Goal: Transaction & Acquisition: Book appointment/travel/reservation

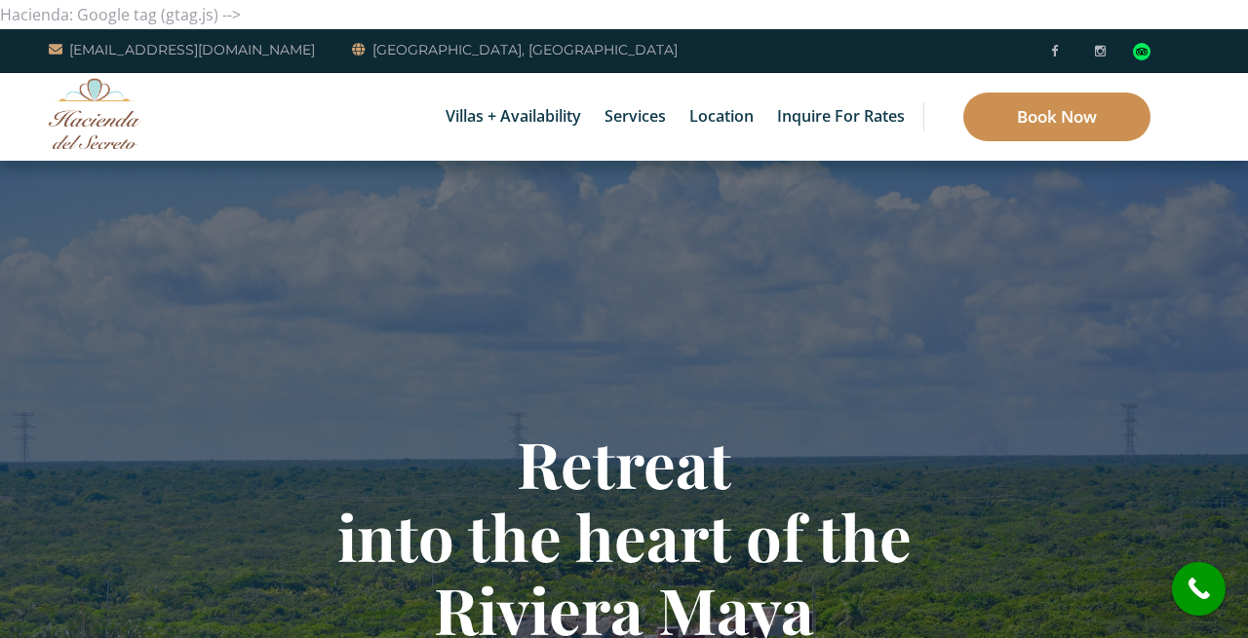
click at [1088, 124] on link "Book Now" at bounding box center [1056, 117] width 187 height 49
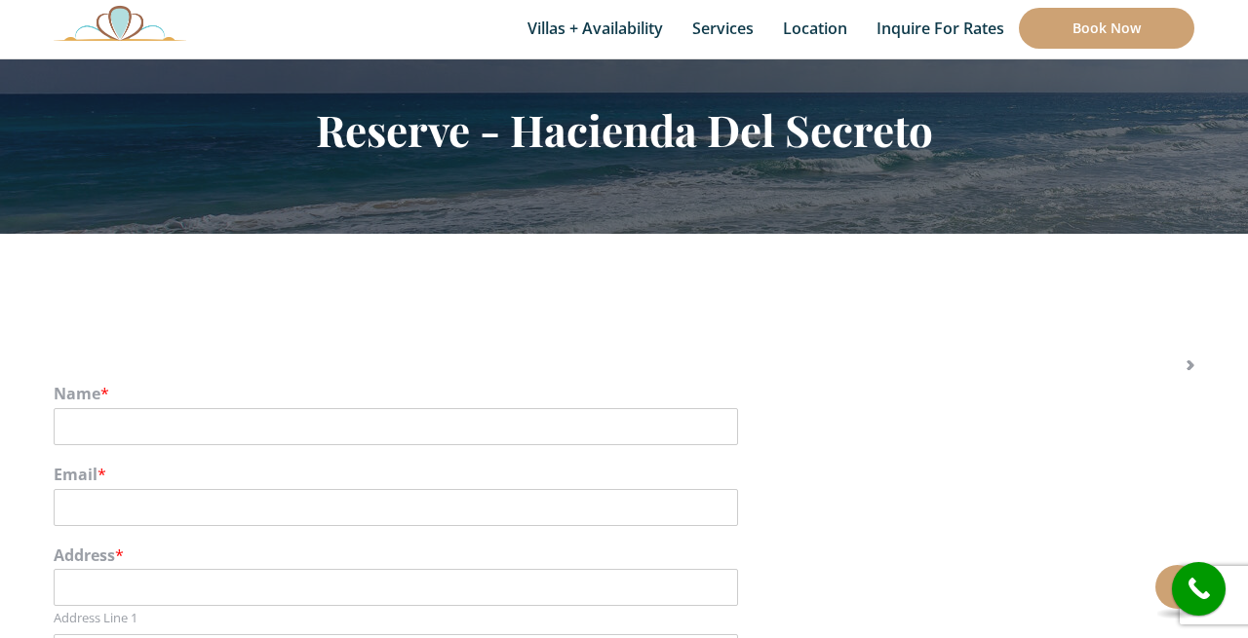
scroll to position [232, 0]
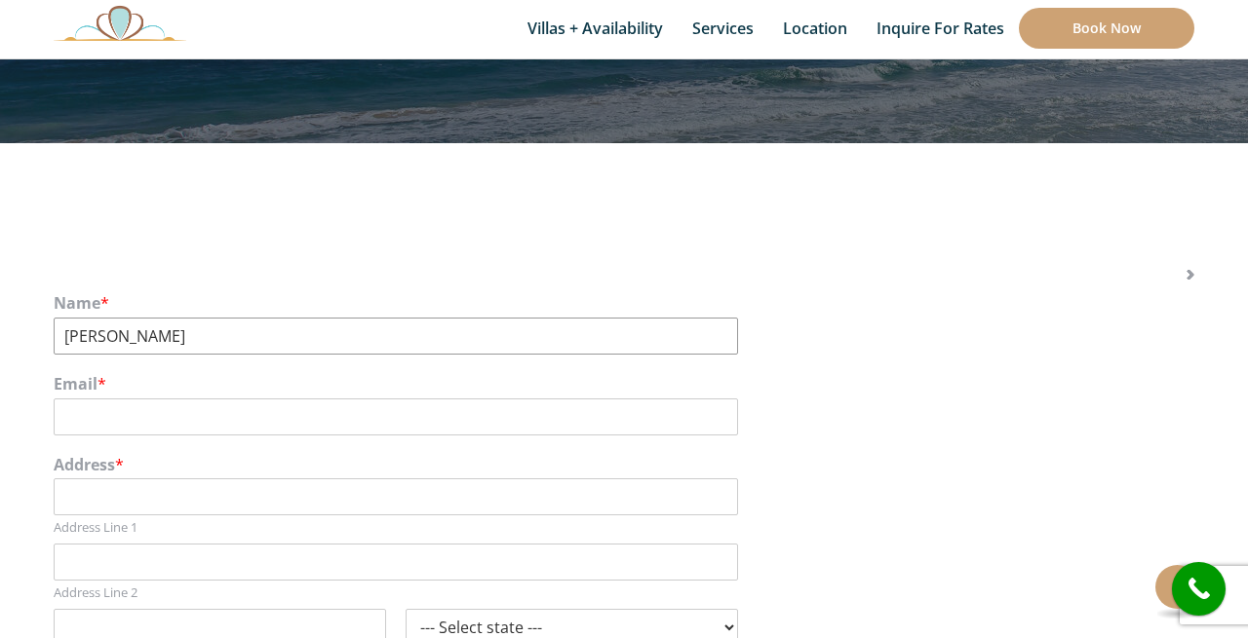
type input "[PERSON_NAME]"
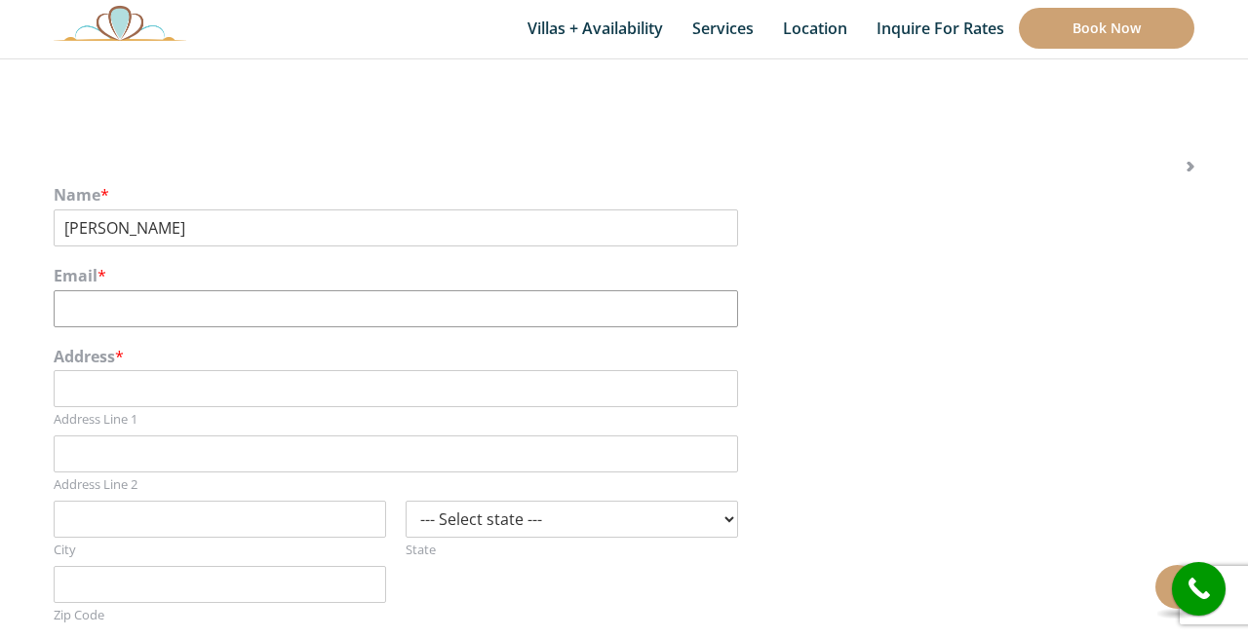
scroll to position [343, 0]
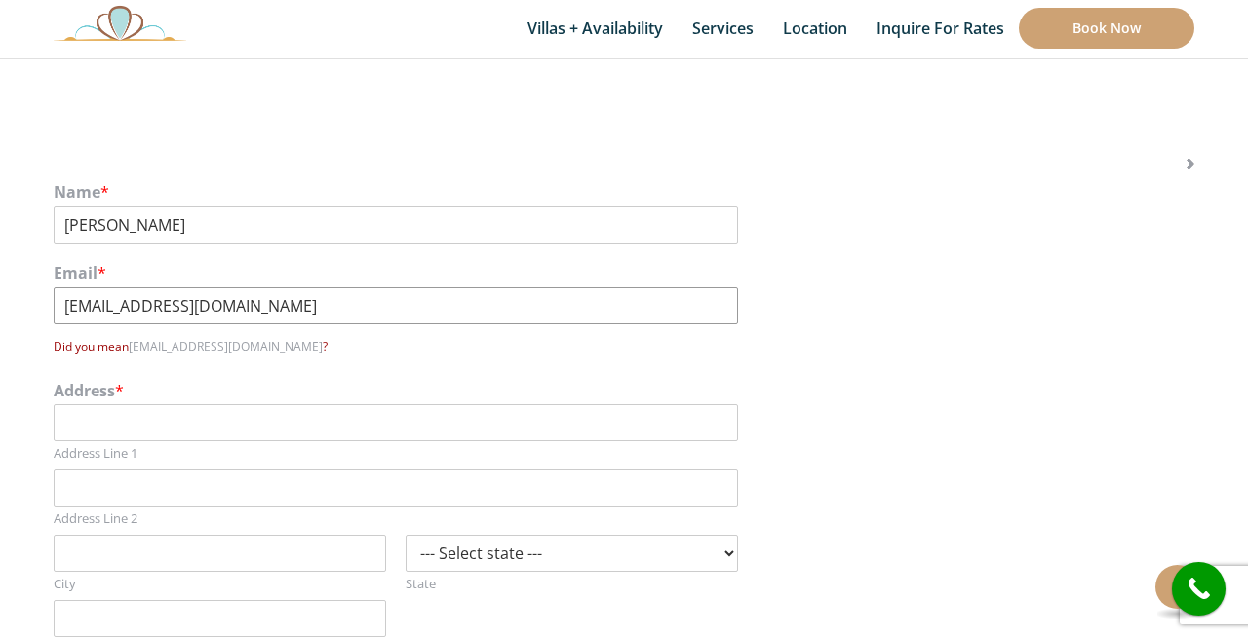
click at [457, 310] on input "rhenry2005@yahoo.co" at bounding box center [396, 306] width 684 height 37
type input "rhenry2005@yahoo.com"
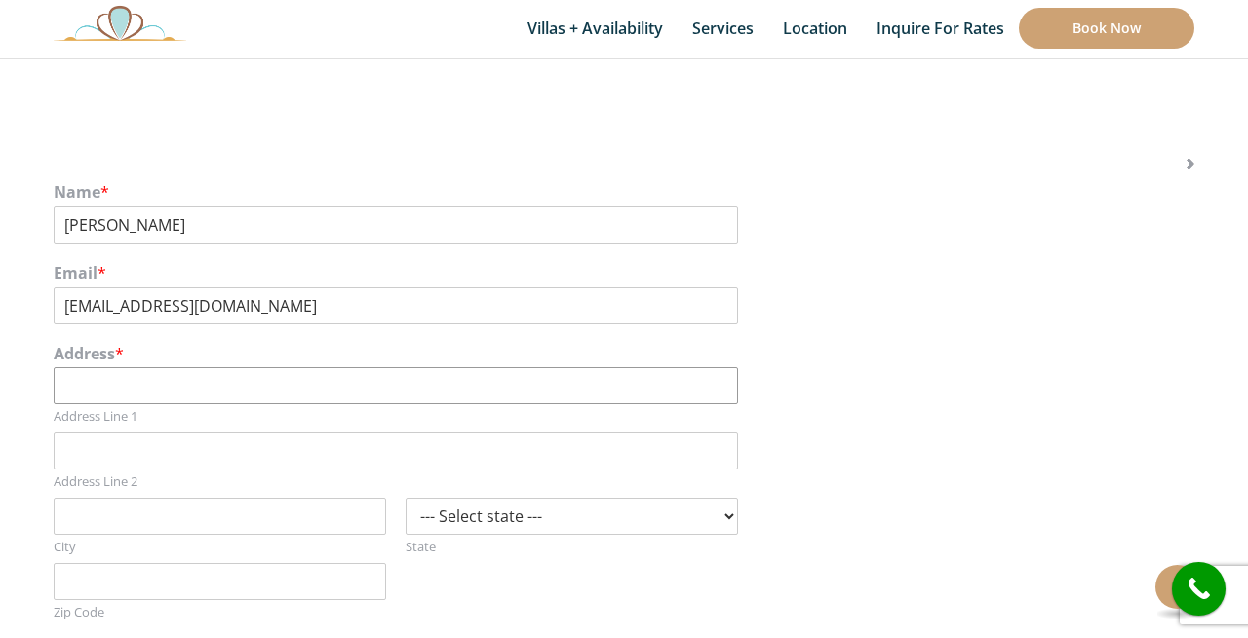
click at [341, 421] on div "Address Line 1" at bounding box center [396, 396] width 684 height 58
type input "1175 Bordeaux"
select select "TX"
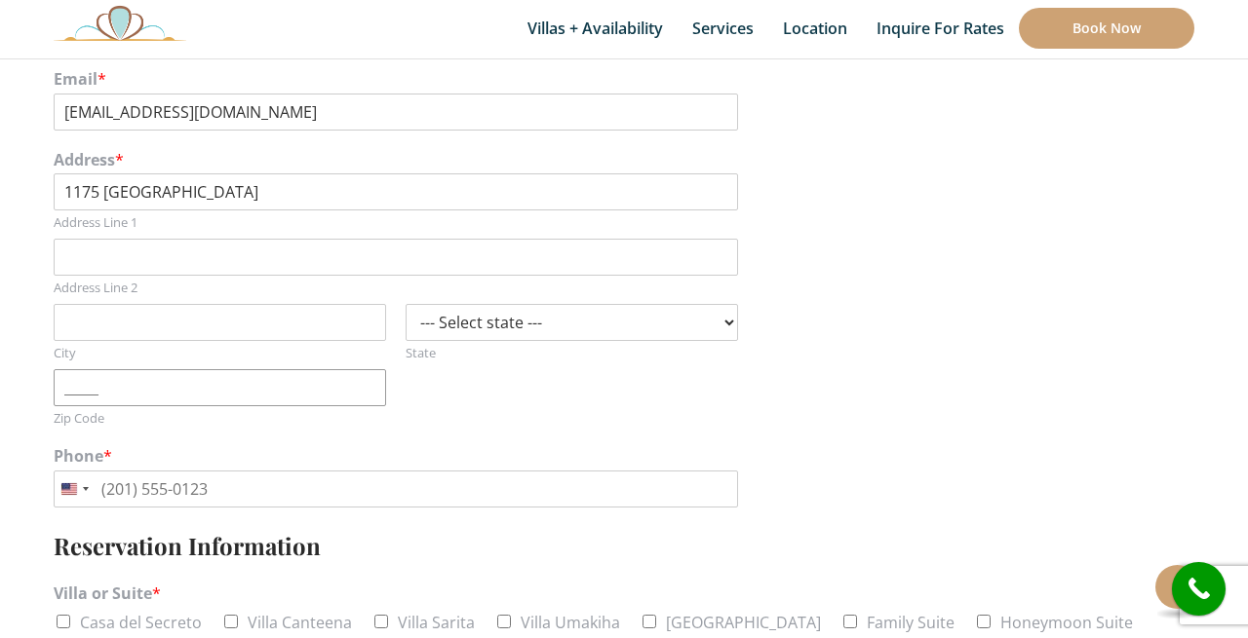
scroll to position [539, 0]
type input "78132"
click at [558, 428] on div "Address * 1175 Bordeaux Address Line 1 Address Line 2 City --- Select state ---…" at bounding box center [624, 286] width 1140 height 296
type input "New Braunfels"
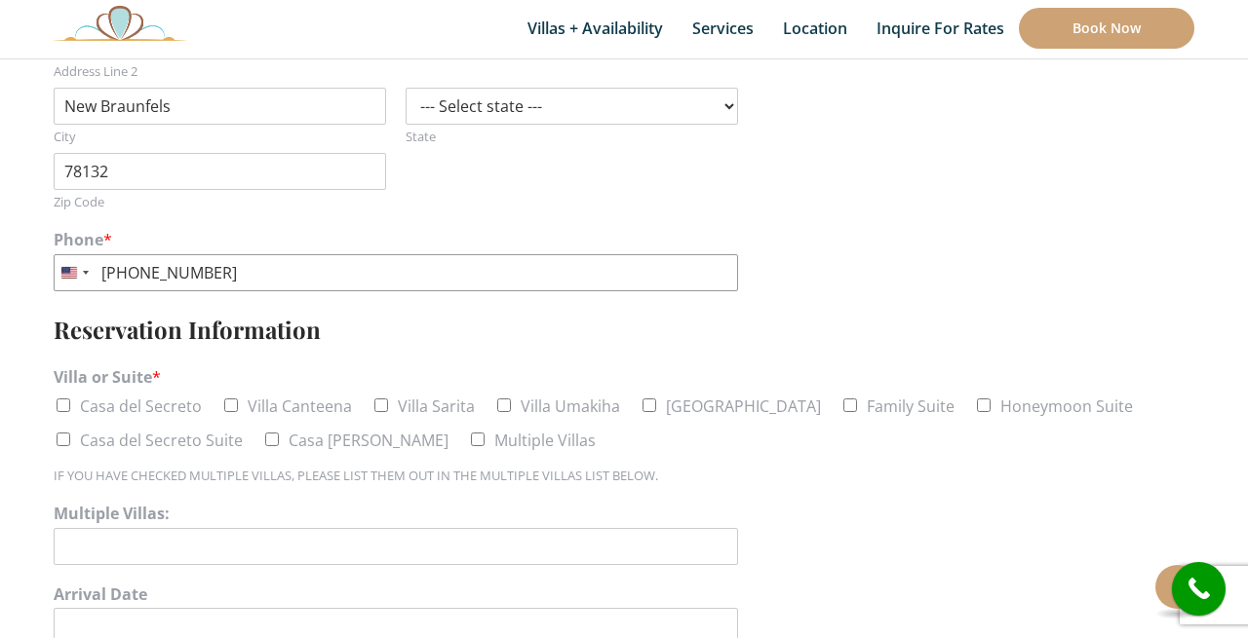
scroll to position [757, 0]
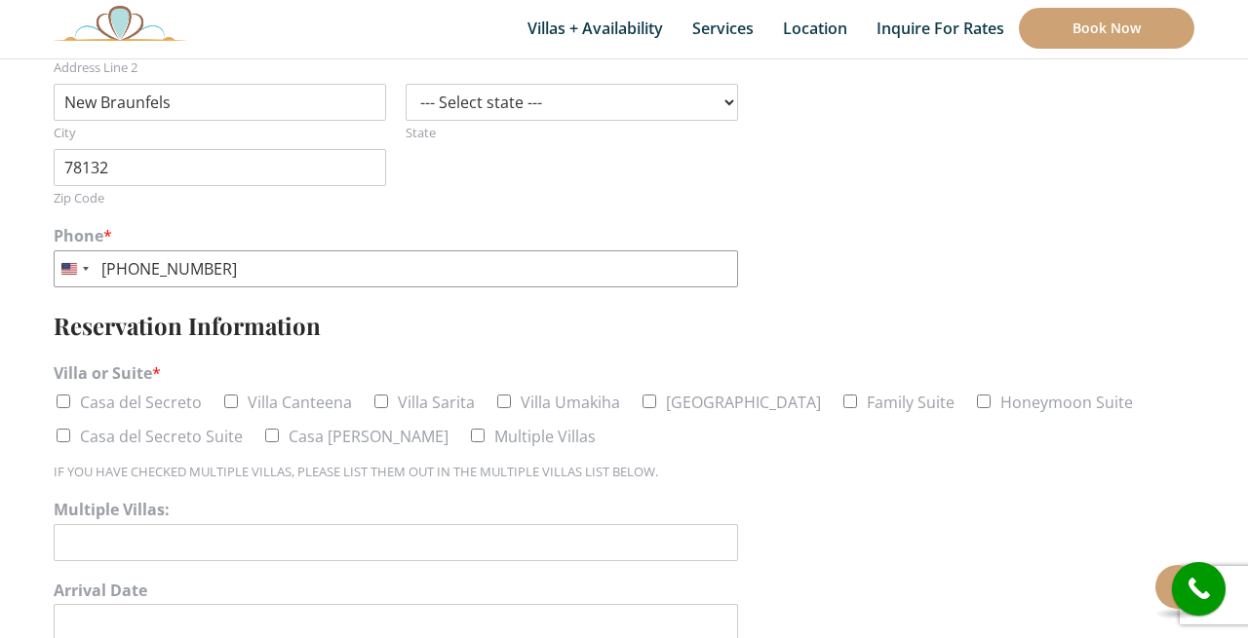
type input "936-900-1397"
click at [63, 396] on input "Casa del Secreto" at bounding box center [64, 402] width 14 height 14
checkbox input "true"
click at [231, 395] on input "Villa Canteena" at bounding box center [231, 402] width 14 height 14
checkbox input "true"
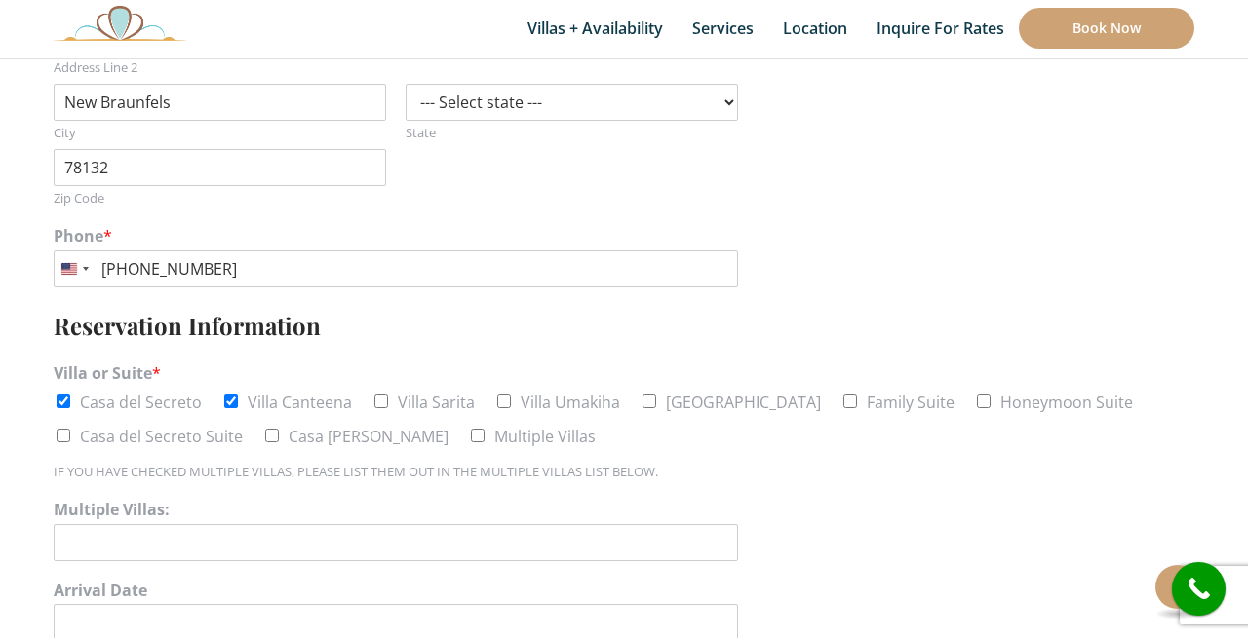
click at [381, 395] on input "Villa Sarita" at bounding box center [381, 402] width 14 height 14
checkbox input "true"
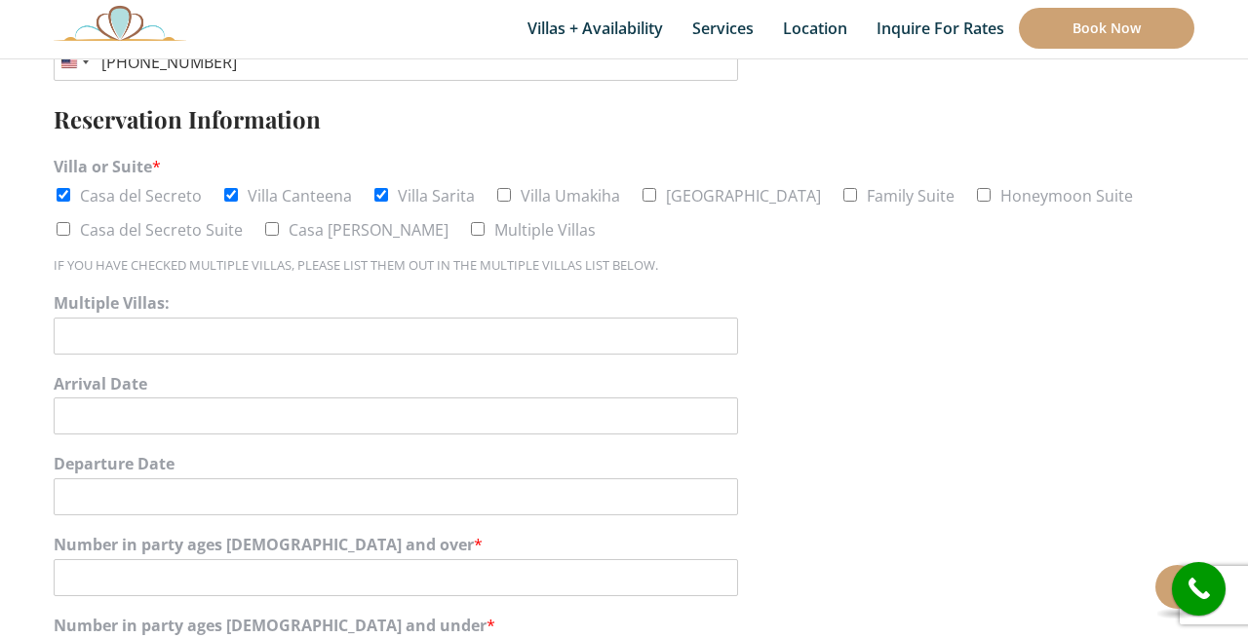
scroll to position [943, 0]
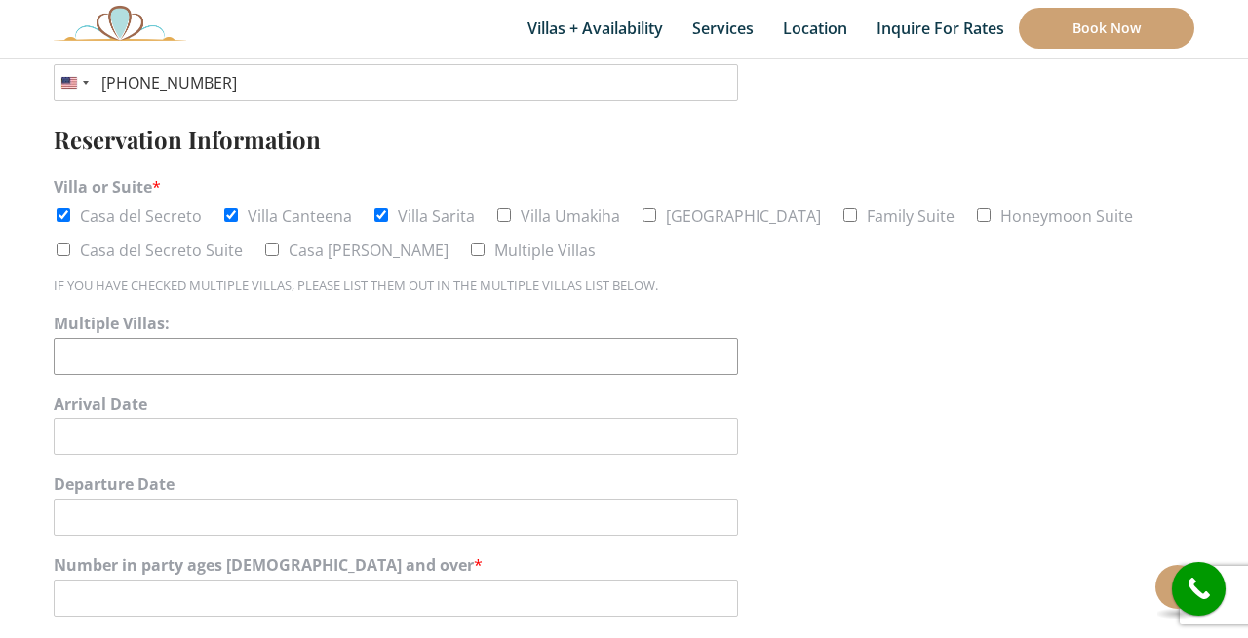
click at [581, 346] on input "Multiple Villas:" at bounding box center [396, 356] width 684 height 37
click at [536, 421] on input "Arrival Date" at bounding box center [396, 436] width 684 height 37
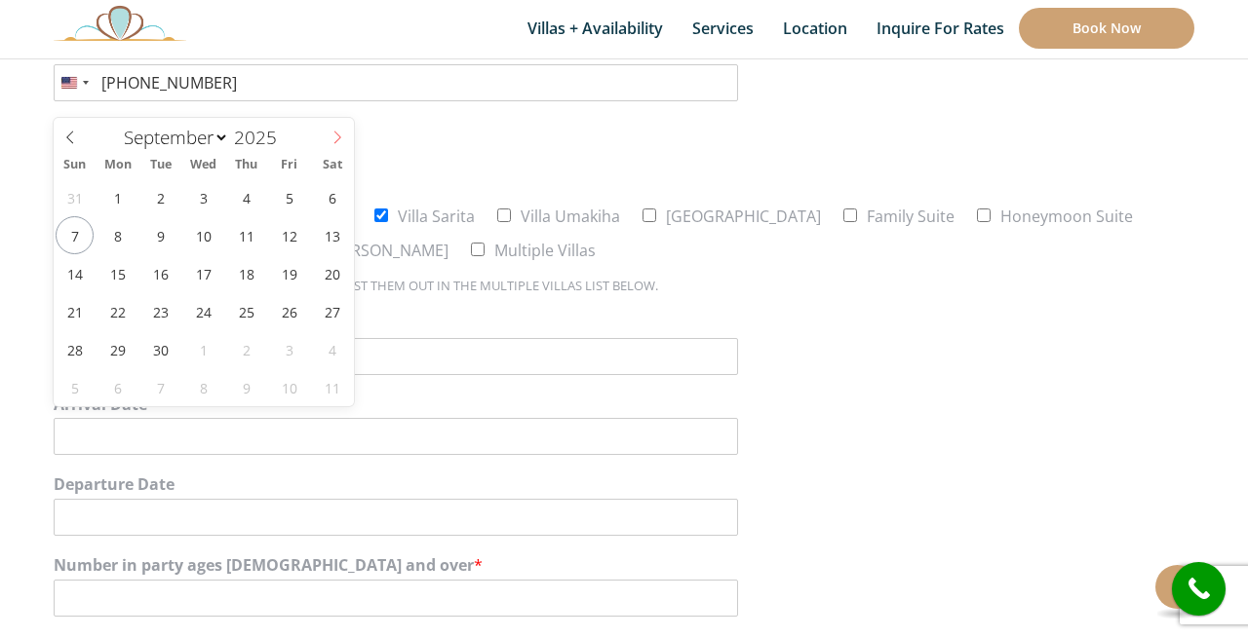
click at [336, 135] on icon at bounding box center [337, 138] width 14 height 14
select select "11"
click at [336, 134] on icon at bounding box center [337, 138] width 7 height 13
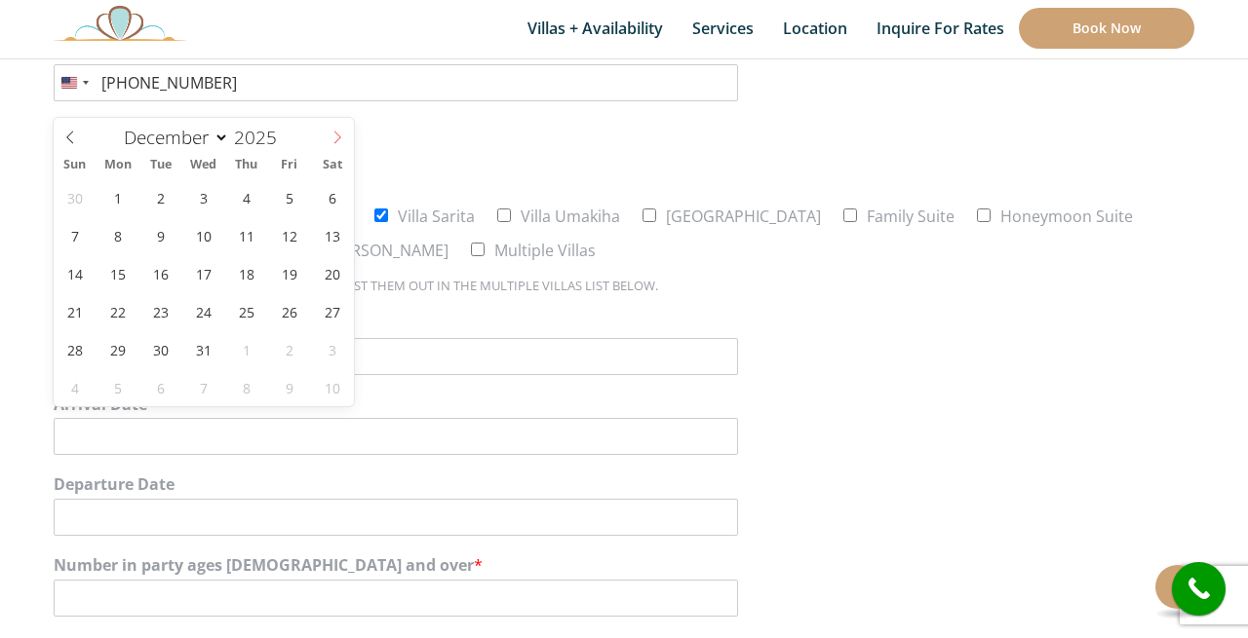
type input "2026"
click at [336, 134] on icon at bounding box center [337, 138] width 7 height 13
select select "2"
click at [164, 320] on span "24" at bounding box center [160, 311] width 38 height 38
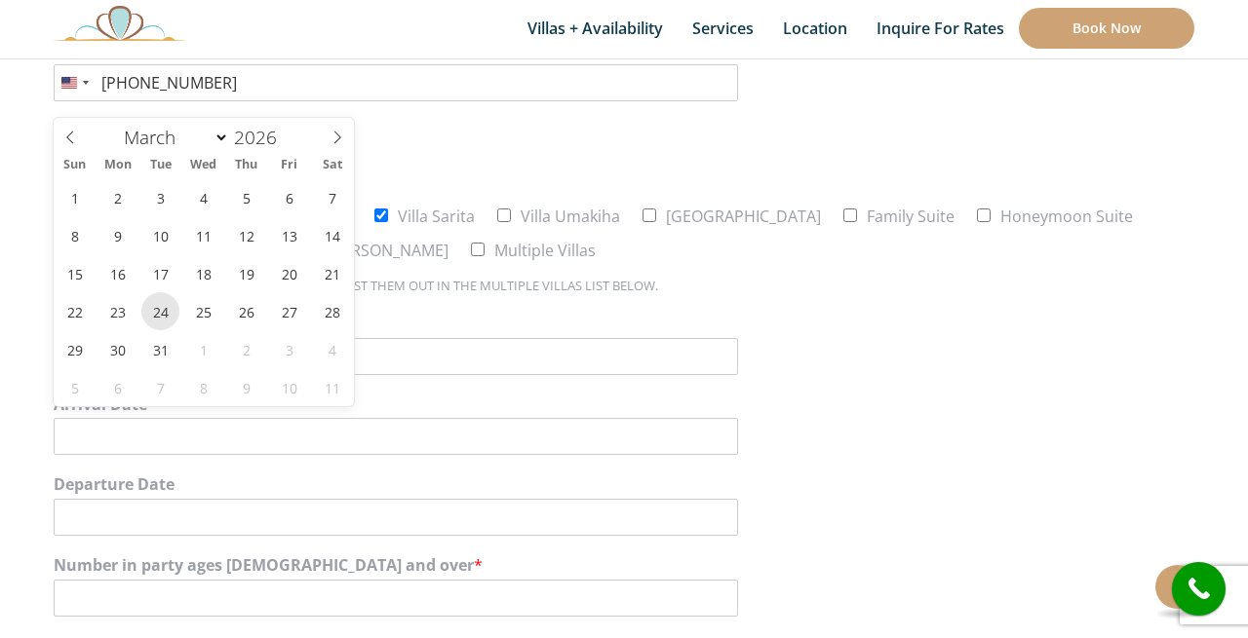
type input "03/24/2026"
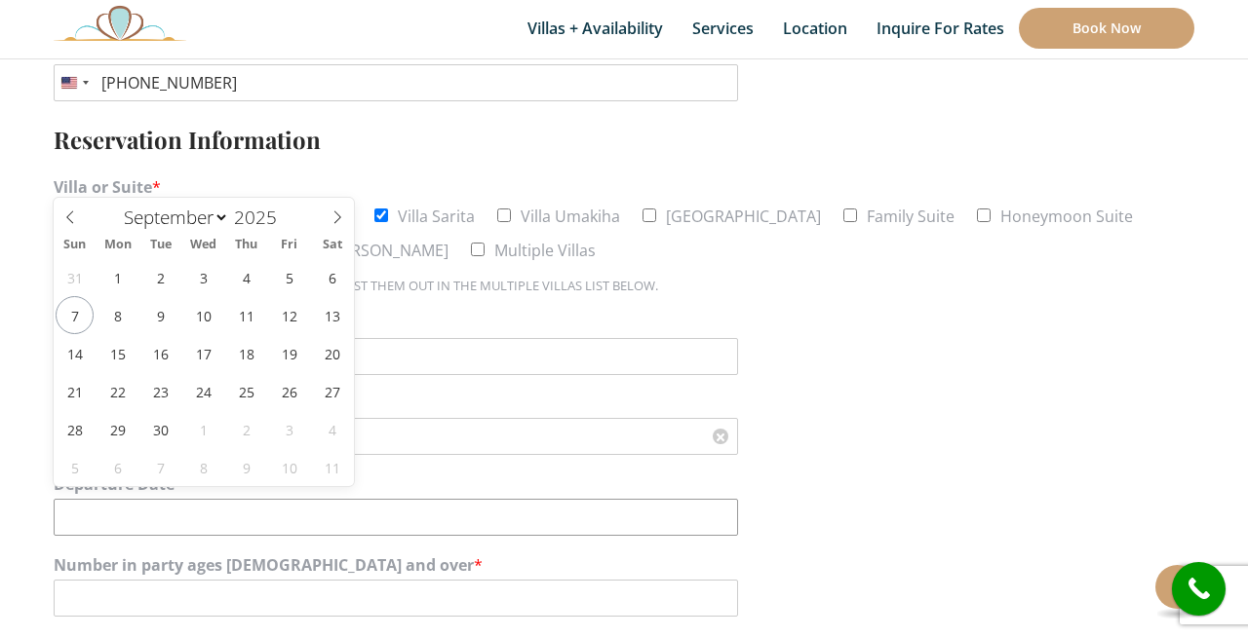
click at [229, 502] on input "Departure Date" at bounding box center [396, 517] width 684 height 37
click at [341, 216] on icon at bounding box center [337, 218] width 14 height 14
select select "11"
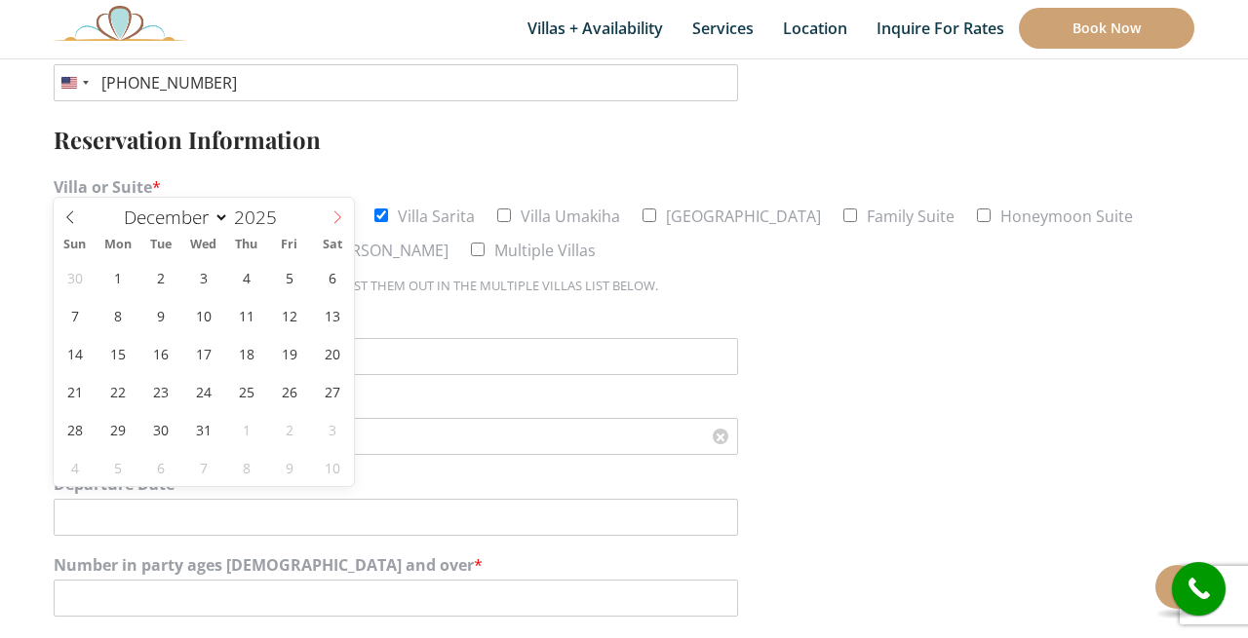
click at [341, 216] on icon at bounding box center [337, 218] width 14 height 14
type input "2026"
click at [341, 216] on icon at bounding box center [337, 218] width 14 height 14
select select "2"
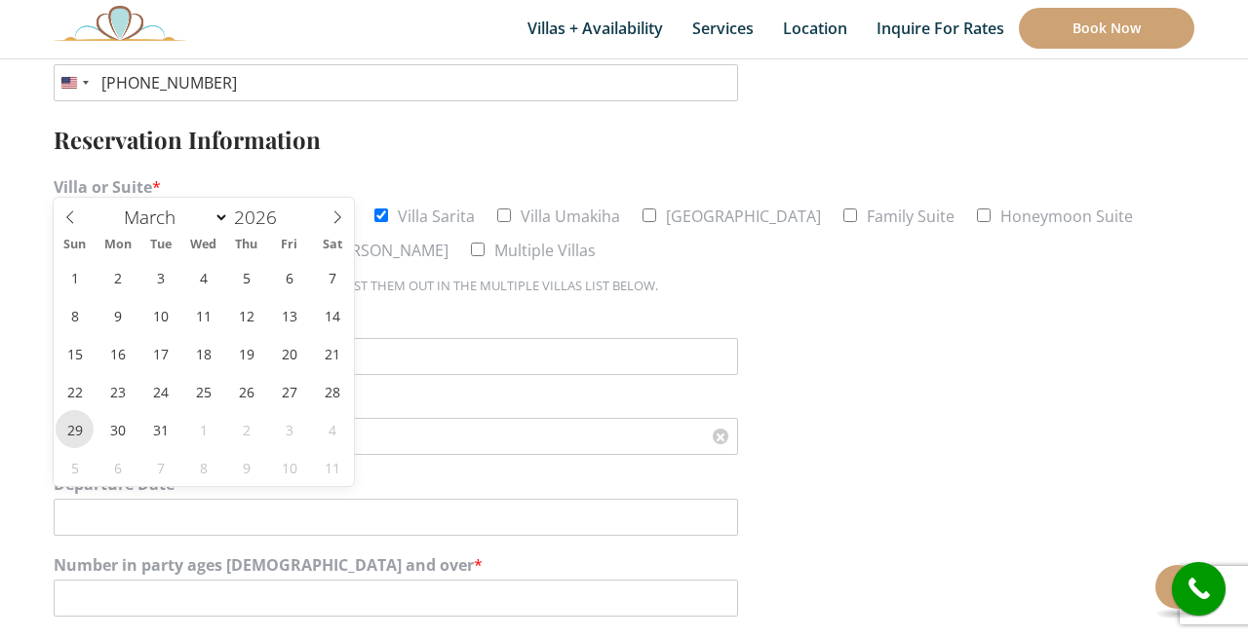
click at [80, 429] on span "29" at bounding box center [75, 429] width 38 height 38
type input "03/29/2026"
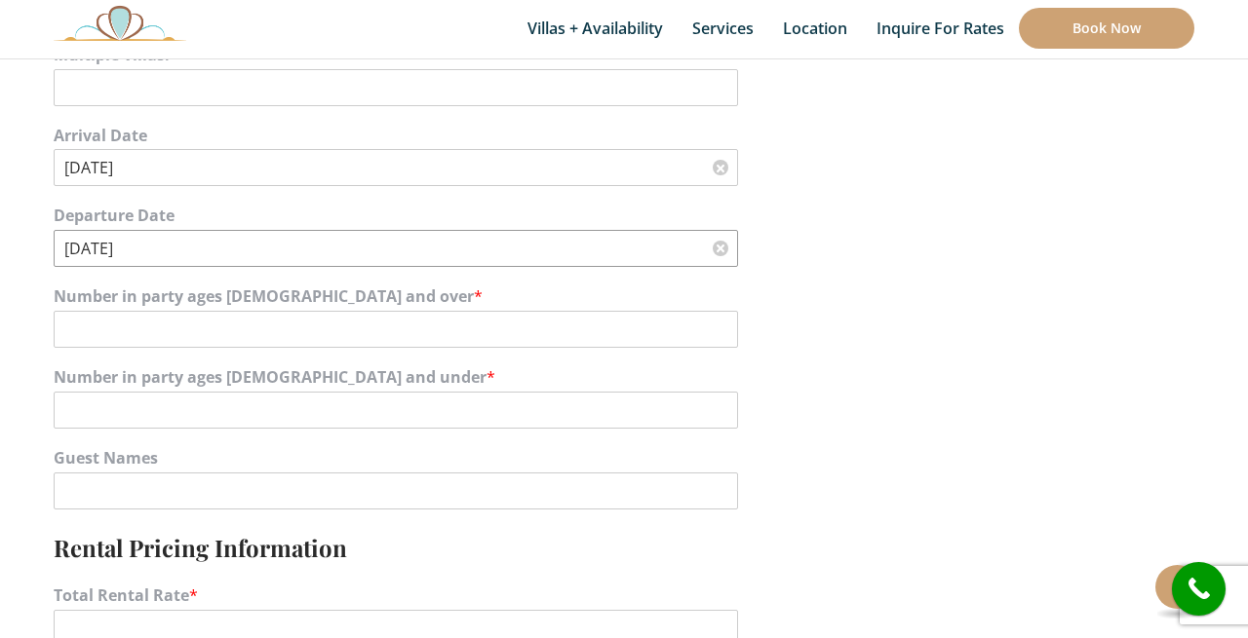
scroll to position [1245, 0]
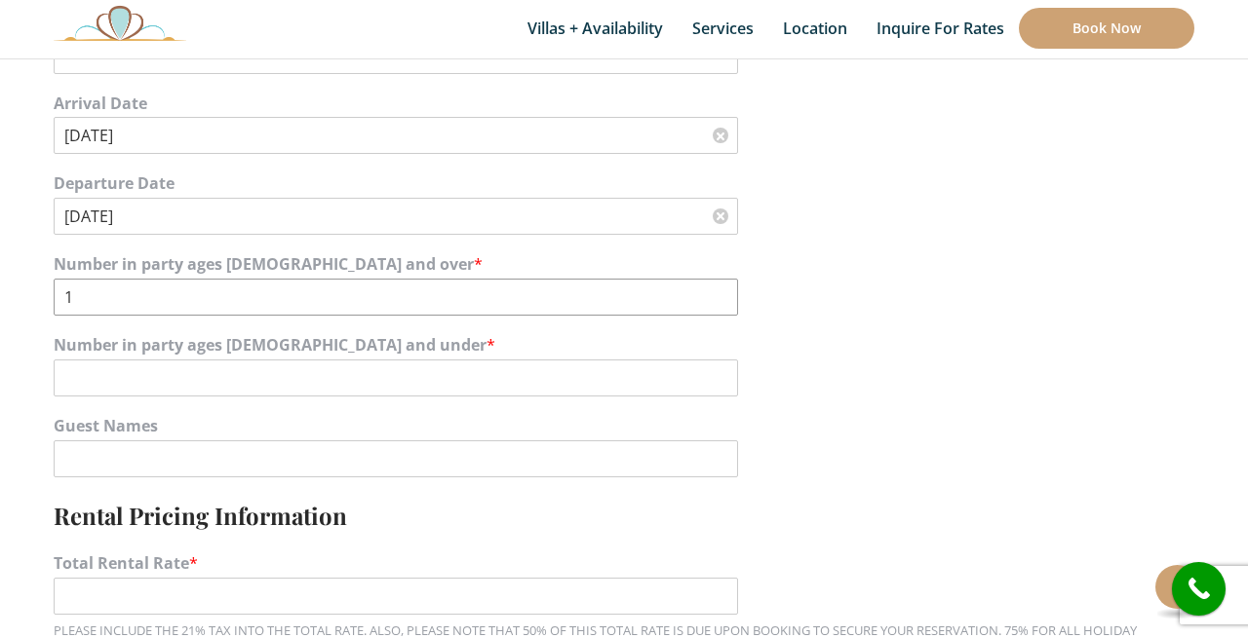
click at [718, 282] on input "1" at bounding box center [396, 297] width 684 height 37
click at [718, 282] on input "2" at bounding box center [396, 297] width 684 height 37
click at [718, 282] on input "3" at bounding box center [396, 297] width 684 height 37
click at [718, 282] on input "4" at bounding box center [396, 297] width 684 height 37
click at [718, 282] on input "5" at bounding box center [396, 297] width 684 height 37
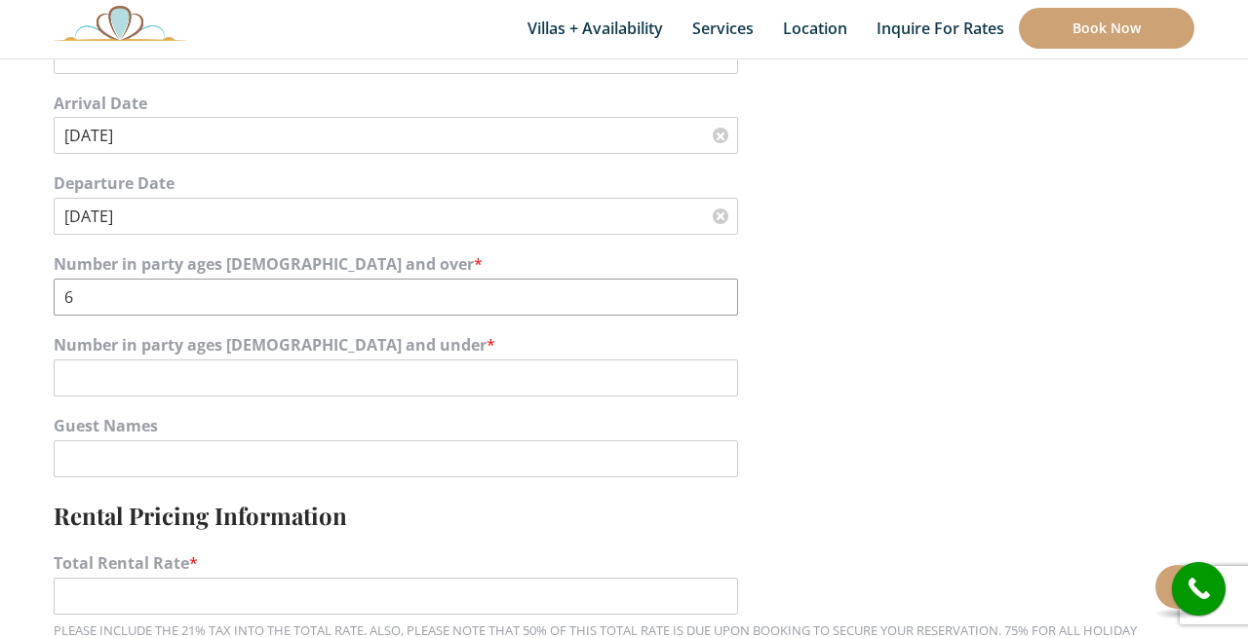
click at [718, 282] on input "6" at bounding box center [396, 297] width 684 height 37
click at [718, 282] on input "7" at bounding box center [396, 297] width 684 height 37
click at [718, 282] on input "8" at bounding box center [396, 297] width 684 height 37
click at [718, 282] on input "9" at bounding box center [396, 297] width 684 height 37
click at [718, 282] on input "10" at bounding box center [396, 297] width 684 height 37
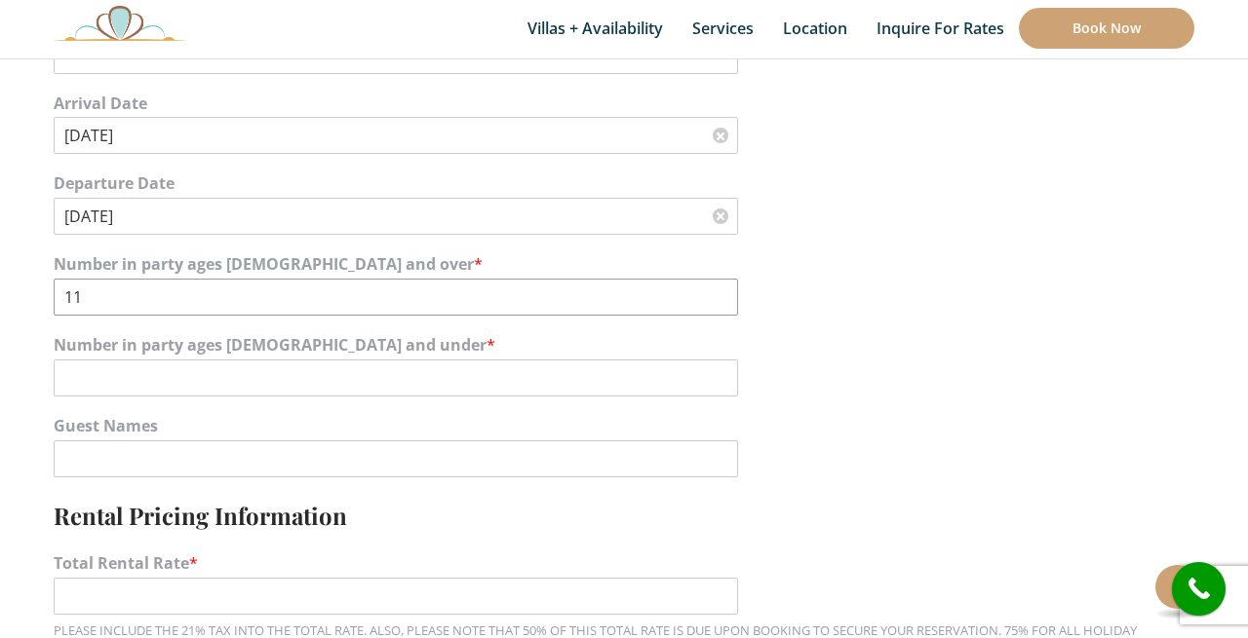
click at [718, 282] on input "11" at bounding box center [396, 297] width 684 height 37
click at [718, 282] on input "12" at bounding box center [396, 297] width 684 height 37
click at [718, 282] on input "13" at bounding box center [396, 297] width 684 height 37
click at [718, 282] on input "14" at bounding box center [396, 297] width 684 height 37
click at [718, 282] on input "15" at bounding box center [396, 297] width 684 height 37
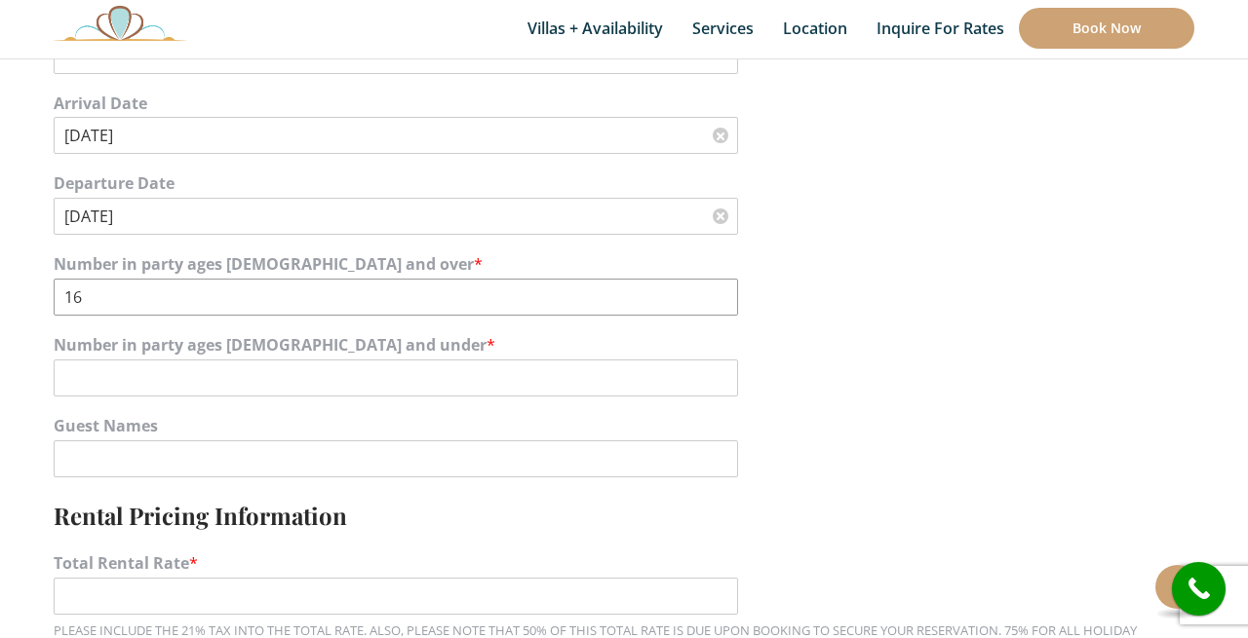
click at [718, 282] on input "16" at bounding box center [396, 297] width 684 height 37
click at [718, 282] on input "17" at bounding box center [396, 297] width 684 height 37
click at [718, 282] on input "18" at bounding box center [396, 297] width 684 height 37
click at [718, 282] on input "19" at bounding box center [396, 297] width 684 height 37
click at [718, 282] on input "20" at bounding box center [396, 297] width 684 height 37
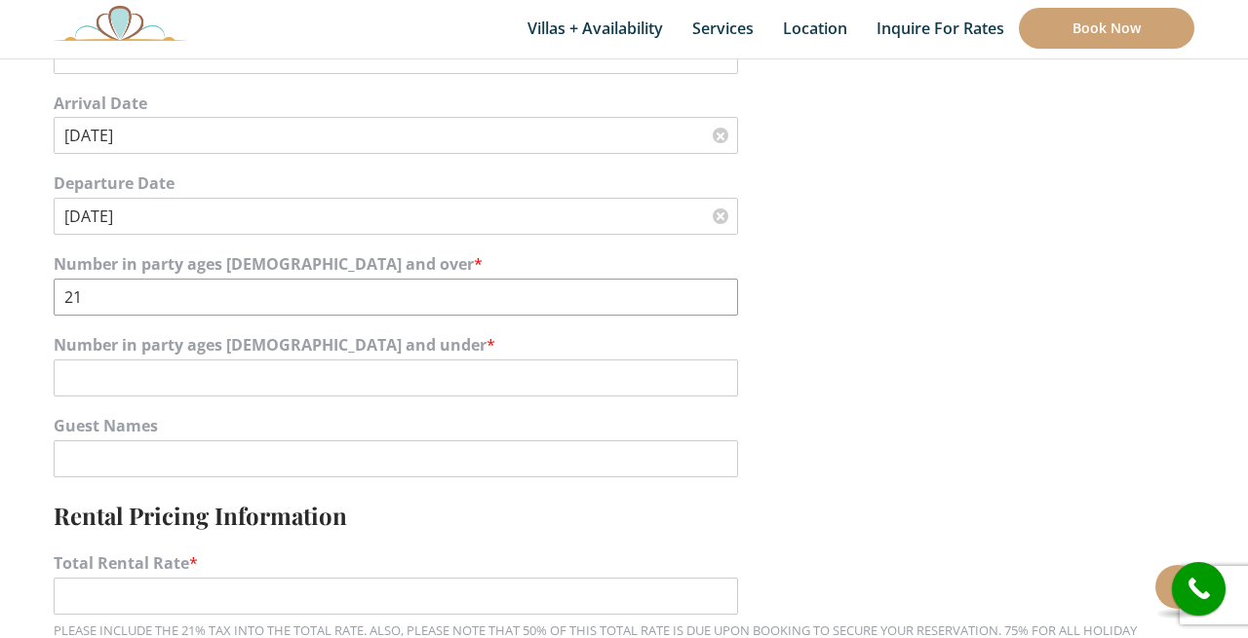
click at [718, 282] on input "21" at bounding box center [396, 297] width 684 height 37
click at [718, 282] on input "22" at bounding box center [396, 297] width 684 height 37
click at [718, 282] on input "23" at bounding box center [396, 297] width 684 height 37
click at [718, 282] on input "24" at bounding box center [396, 297] width 684 height 37
click at [718, 282] on input "25" at bounding box center [396, 297] width 684 height 37
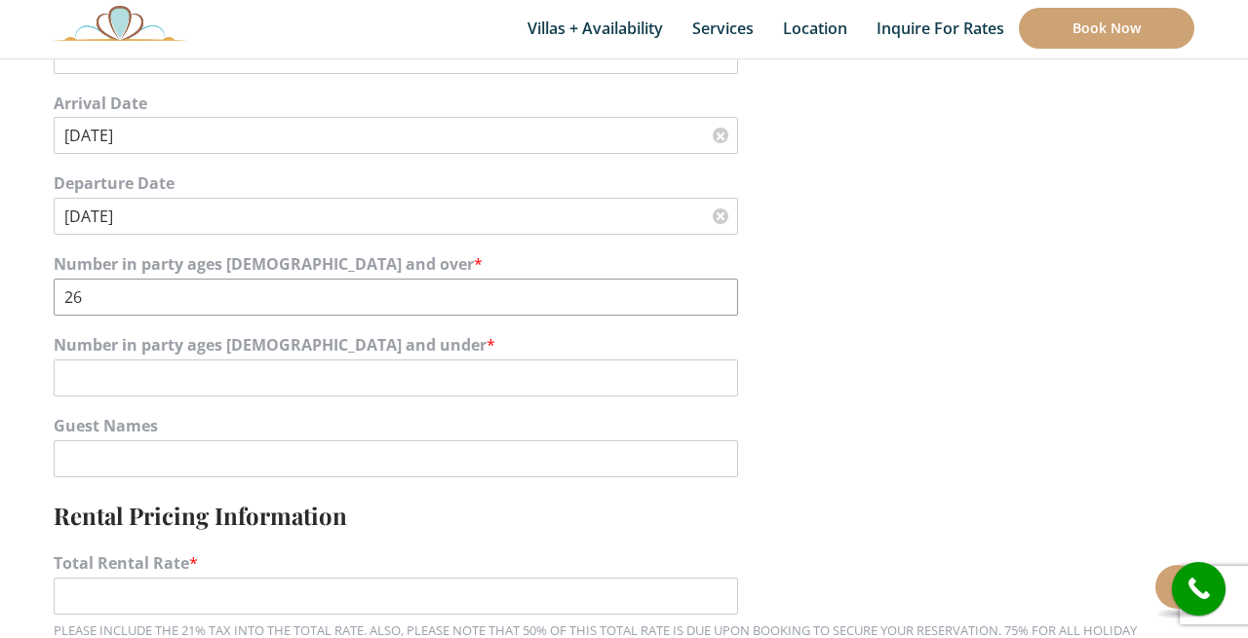
click at [718, 282] on input "26" at bounding box center [396, 297] width 684 height 37
type input "27"
click at [718, 282] on input "27" at bounding box center [396, 297] width 684 height 37
click at [836, 427] on div "Guest Names" at bounding box center [624, 446] width 1140 height 81
click at [663, 446] on input "Guest Names" at bounding box center [396, 459] width 684 height 37
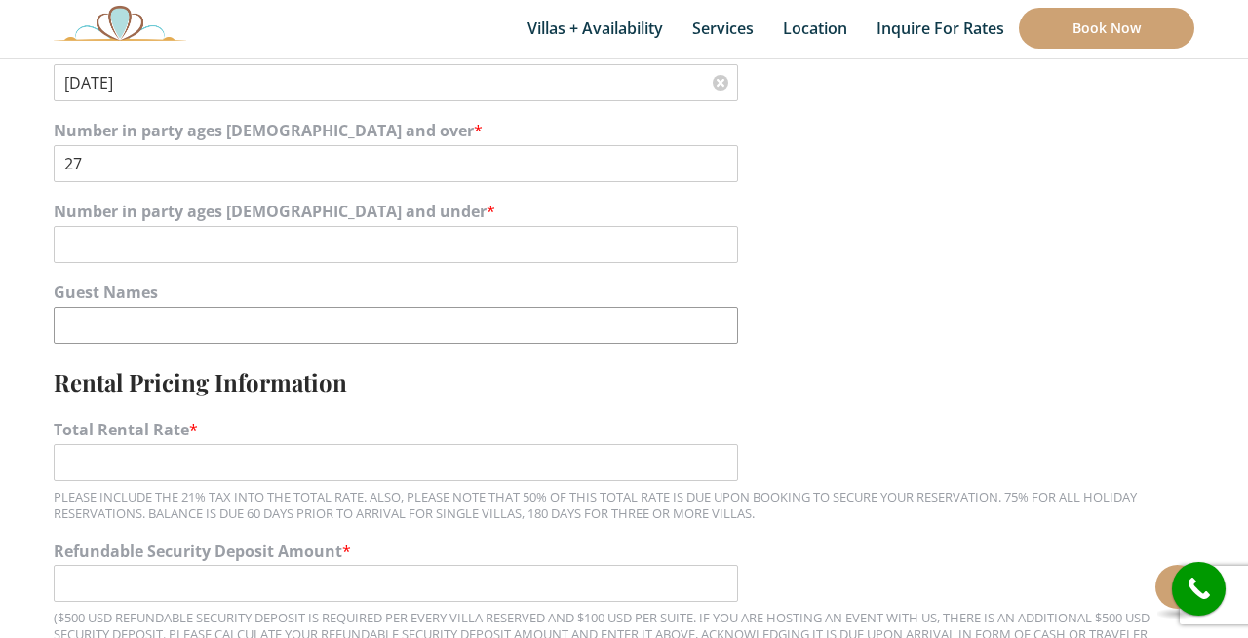
scroll to position [1379, 0]
click at [696, 446] on input "Total Rental Rate *" at bounding box center [396, 461] width 684 height 37
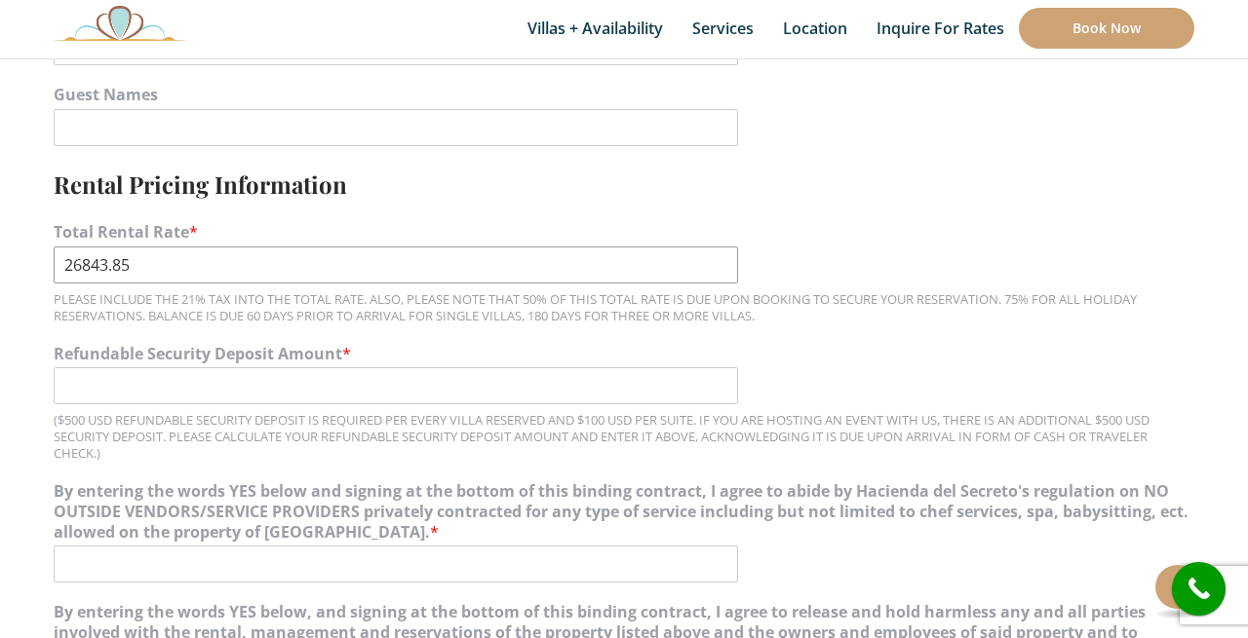
scroll to position [1593, 0]
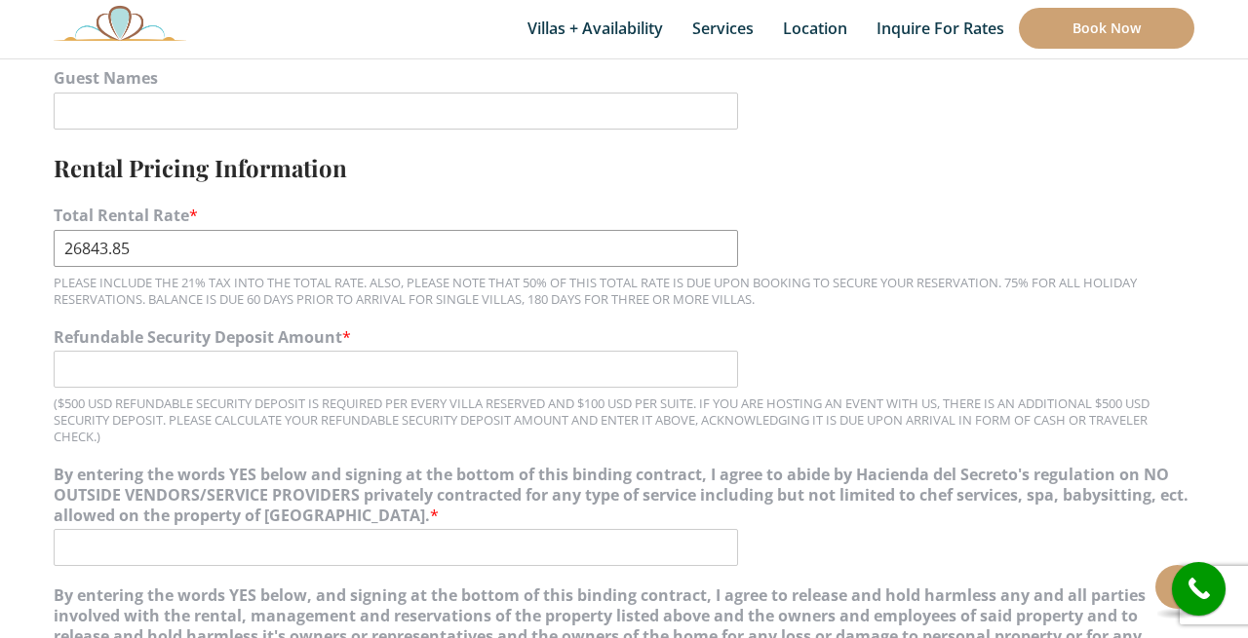
type input "26843.85"
click at [698, 358] on input "Refundable Security Deposit Amount *" at bounding box center [396, 369] width 684 height 37
click at [694, 357] on input "Refundable Security Deposit Amount *" at bounding box center [396, 369] width 684 height 37
click at [1110, 327] on label "Refundable Security Deposit Amount *" at bounding box center [624, 337] width 1140 height 20
click at [738, 351] on input "1500" at bounding box center [396, 369] width 684 height 37
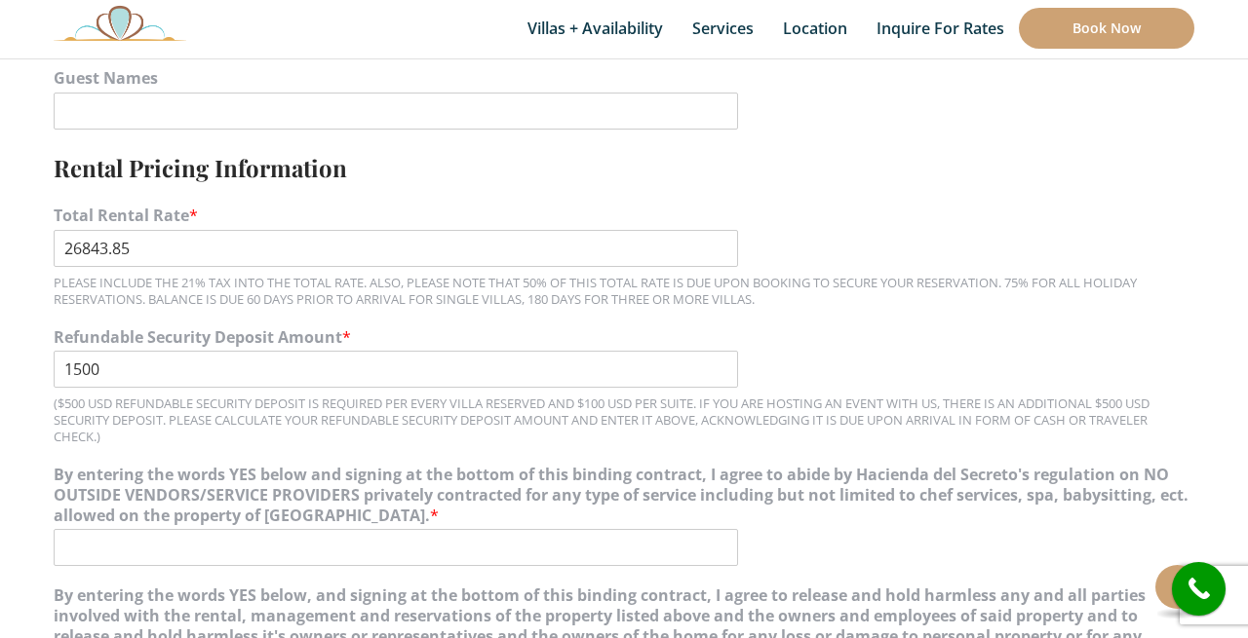
click at [1110, 327] on label "Refundable Security Deposit Amount *" at bounding box center [624, 337] width 1140 height 20
click at [738, 351] on input "1500" at bounding box center [396, 369] width 684 height 37
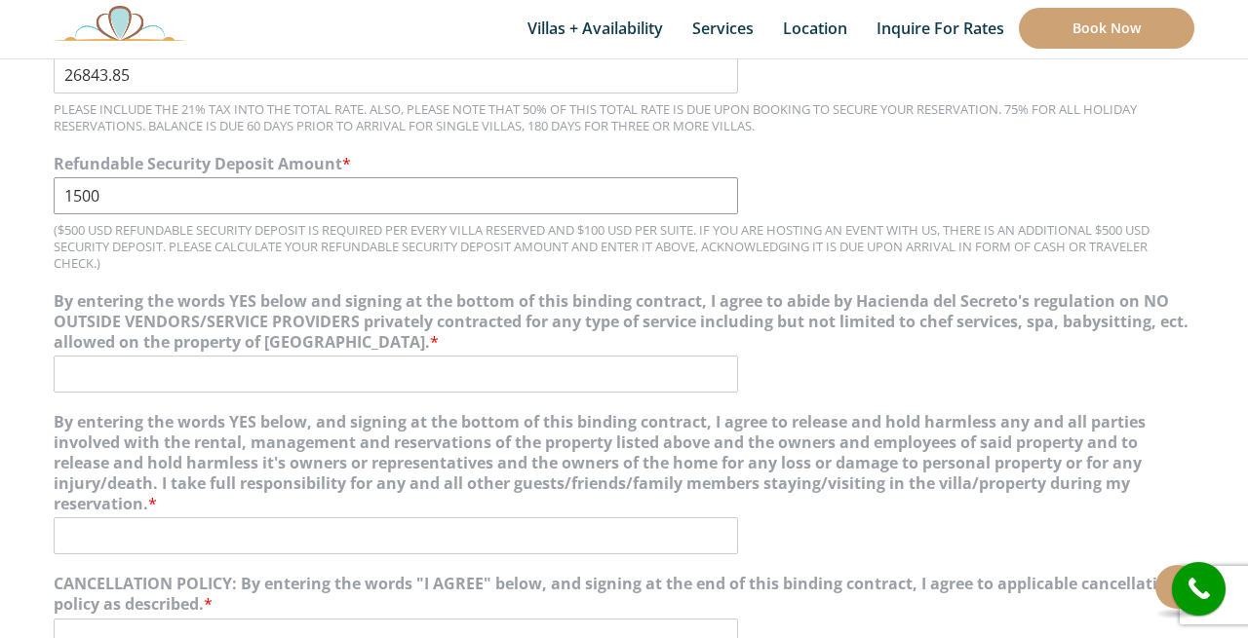
scroll to position [1767, 0]
click at [363, 355] on input "By entering the words YES below and signing at the bottom of this binding contr…" at bounding box center [396, 373] width 684 height 37
click at [122, 179] on input "1500" at bounding box center [396, 194] width 684 height 37
type input "1"
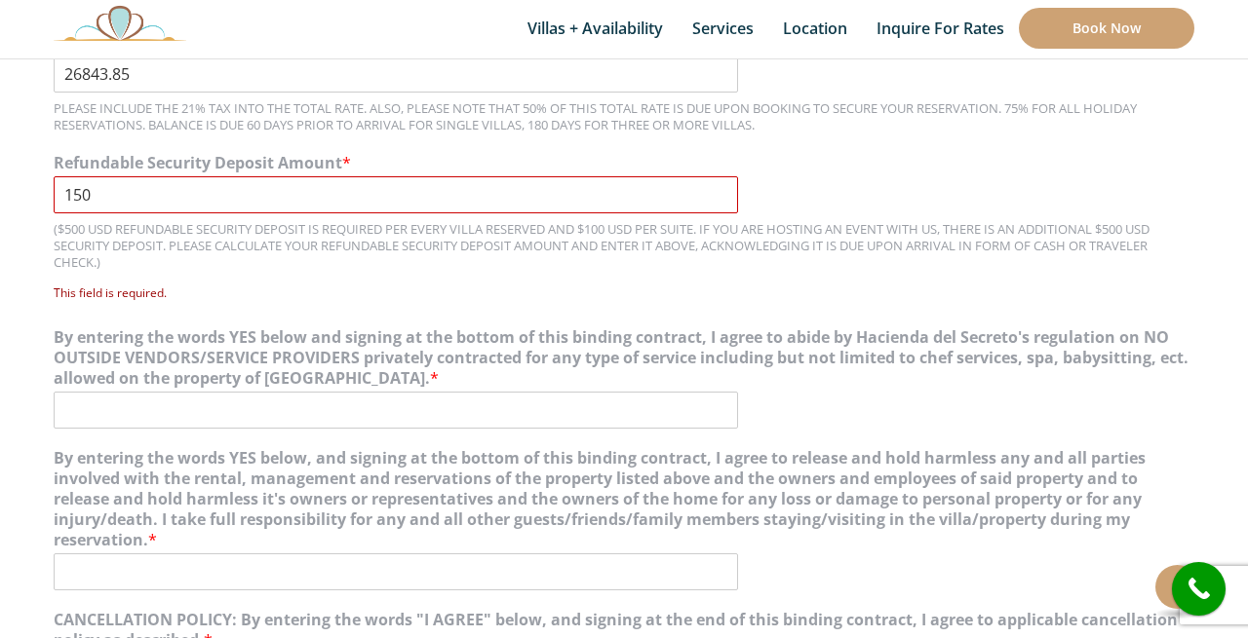
type input "1500"
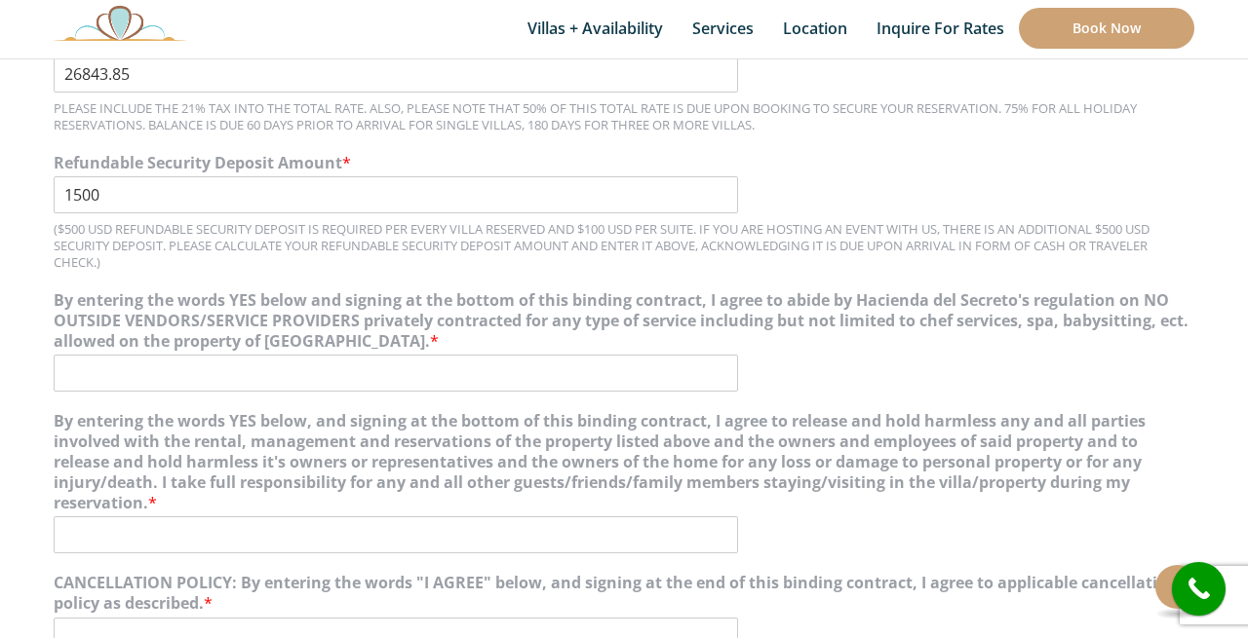
click at [535, 355] on input "By entering the words YES below and signing at the bottom of this binding contr…" at bounding box center [396, 373] width 684 height 37
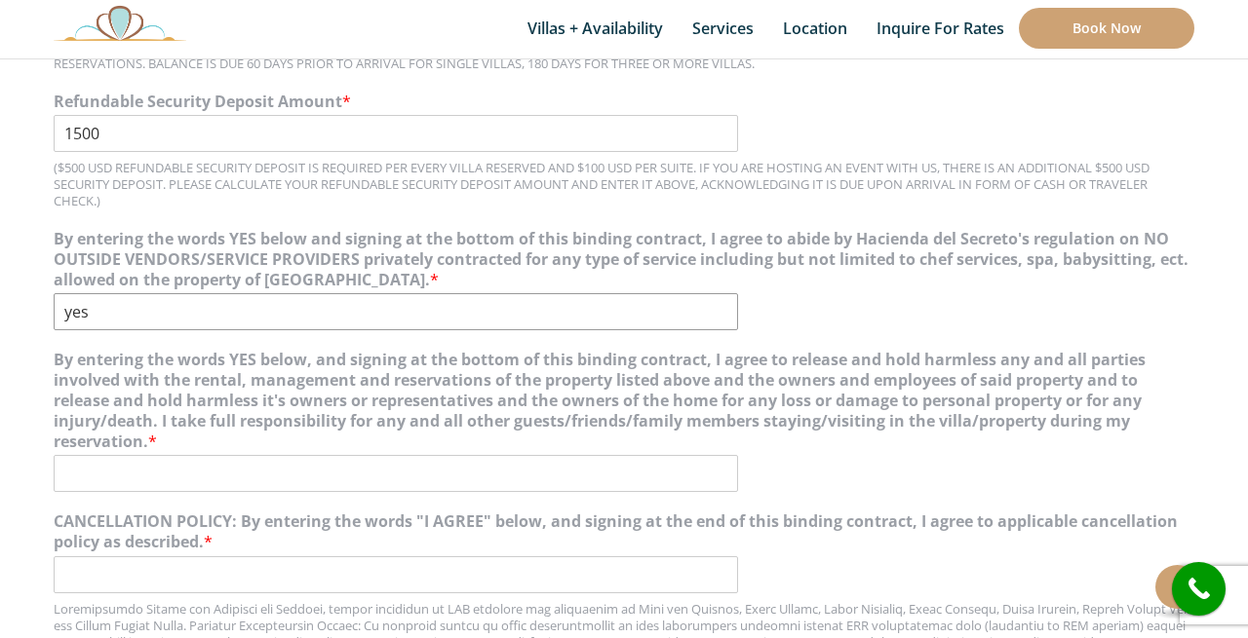
scroll to position [1841, 0]
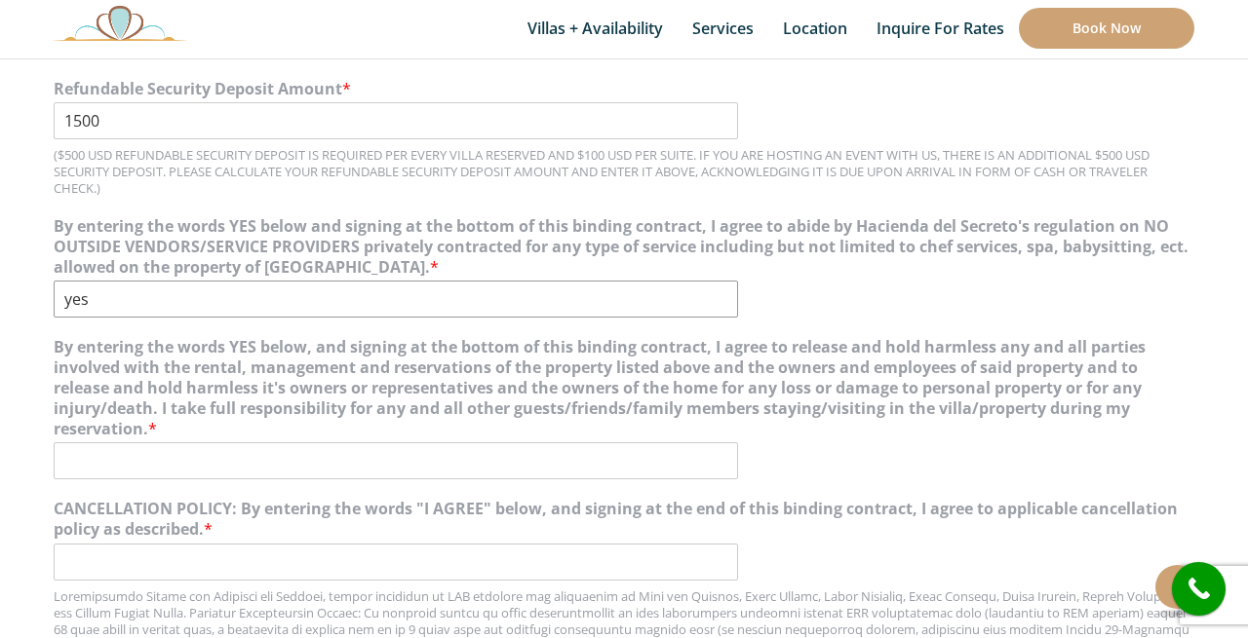
type input "yes"
click at [696, 443] on input "By entering the words YES below, and signing at the bottom of this binding cont…" at bounding box center [396, 461] width 684 height 37
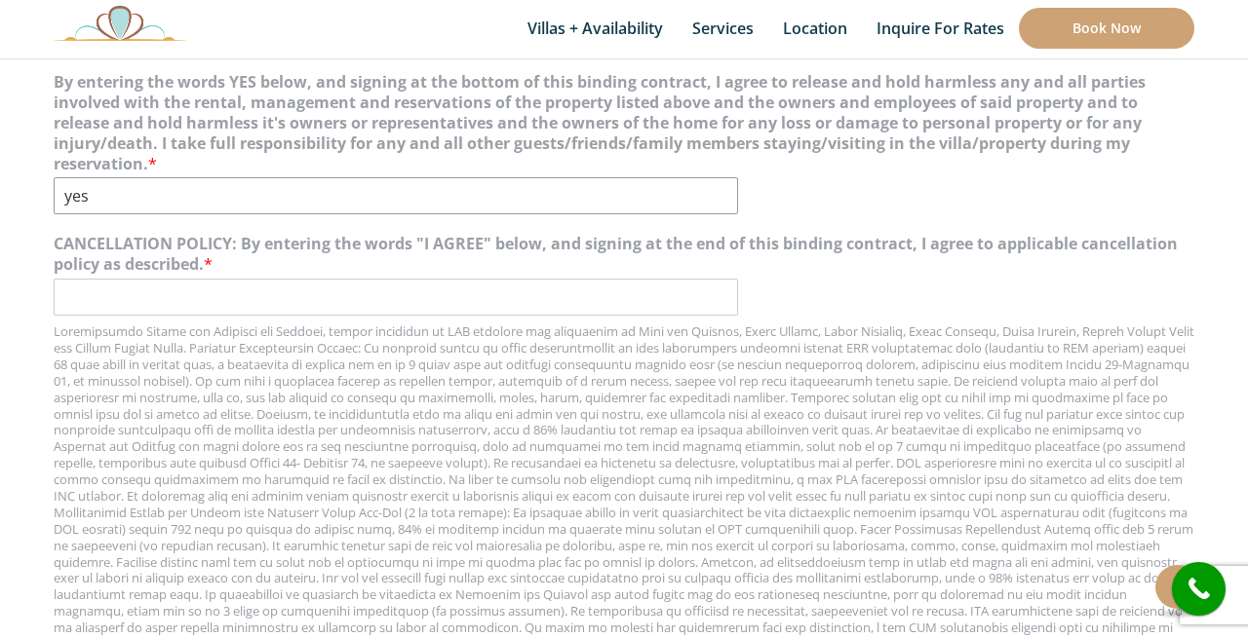
scroll to position [2108, 0]
type input "yes"
click at [658, 277] on input "CANCELLATION POLICY: By entering the words "I AGREE" below, and signing at the …" at bounding box center [396, 295] width 684 height 37
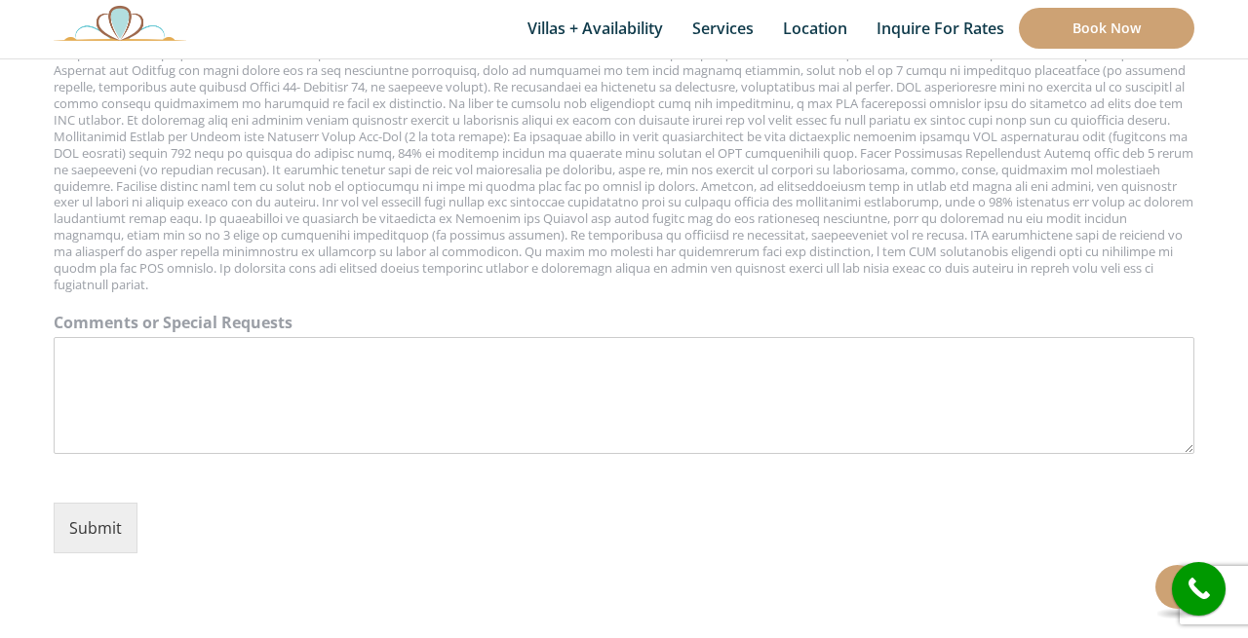
scroll to position [2483, 0]
type input "I agree"
click at [105, 502] on button "Submit" at bounding box center [96, 527] width 84 height 51
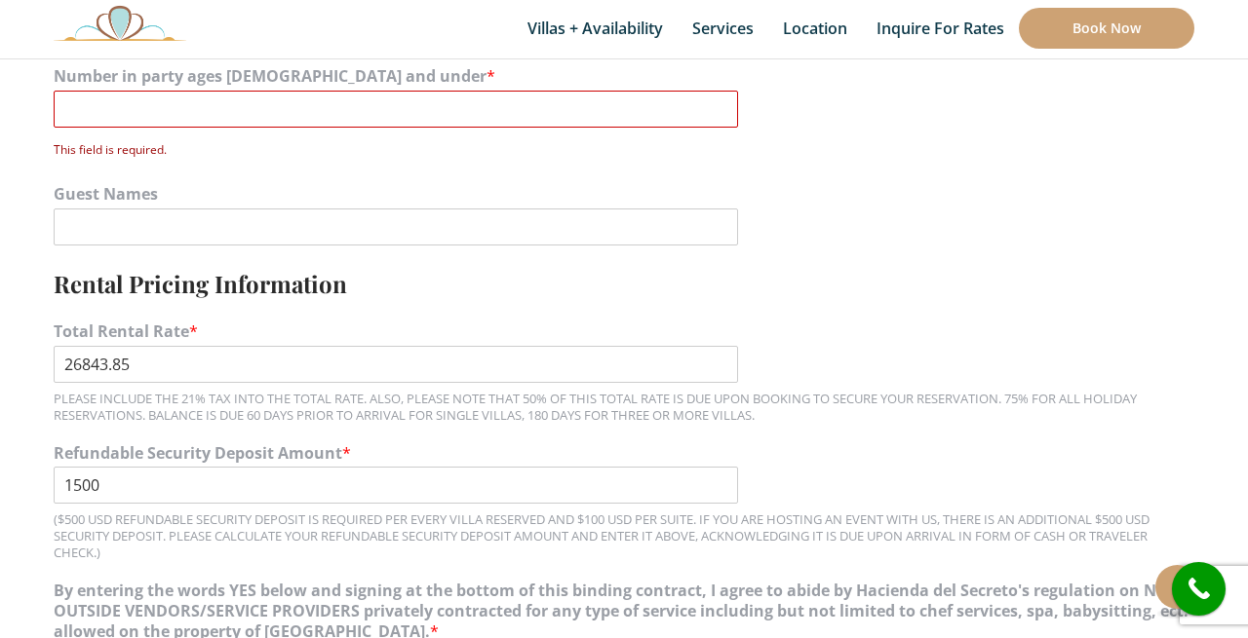
scroll to position [1485, 0]
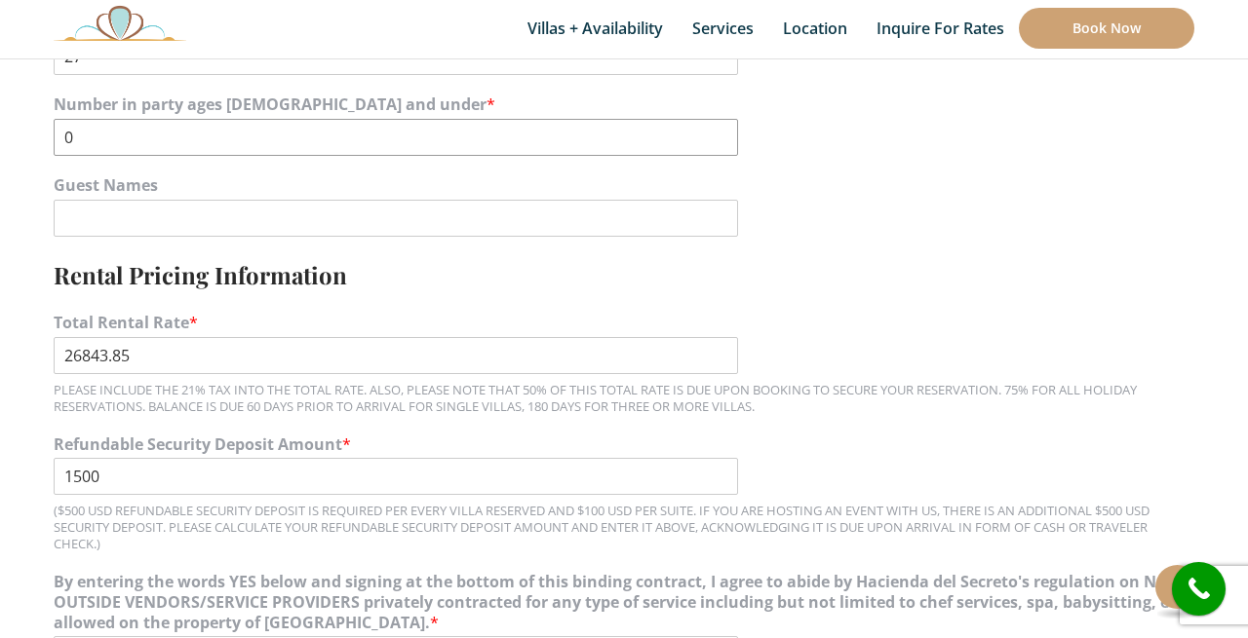
type input "0"
click at [418, 339] on input "26843.85" at bounding box center [396, 355] width 684 height 37
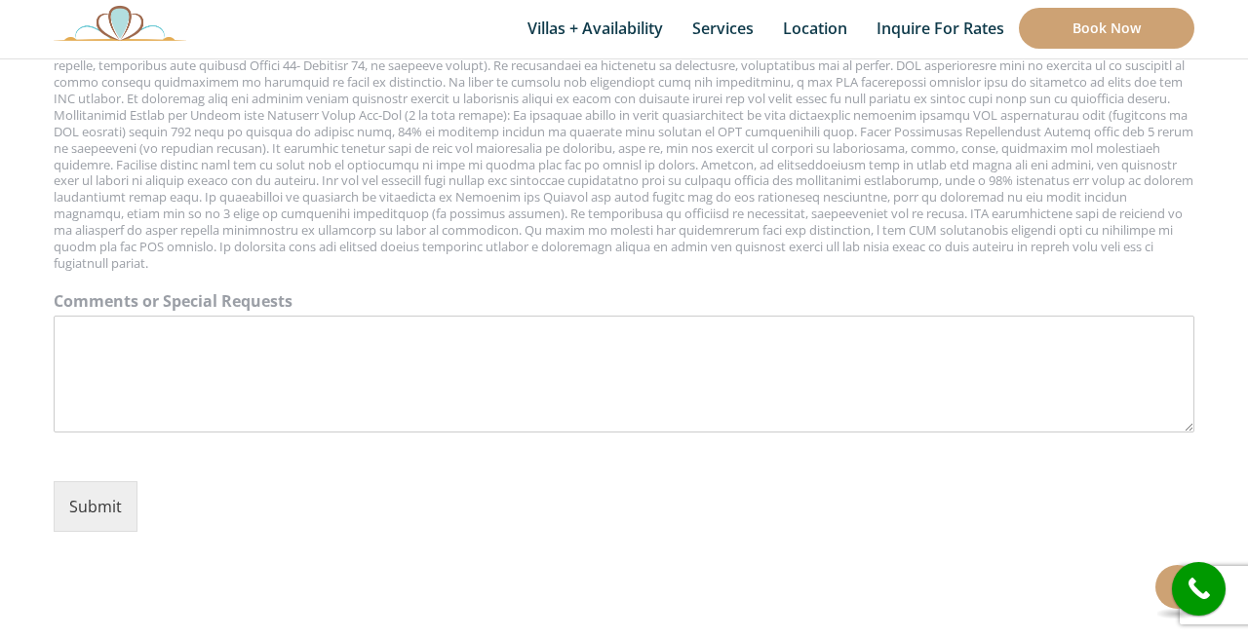
scroll to position [2537, 0]
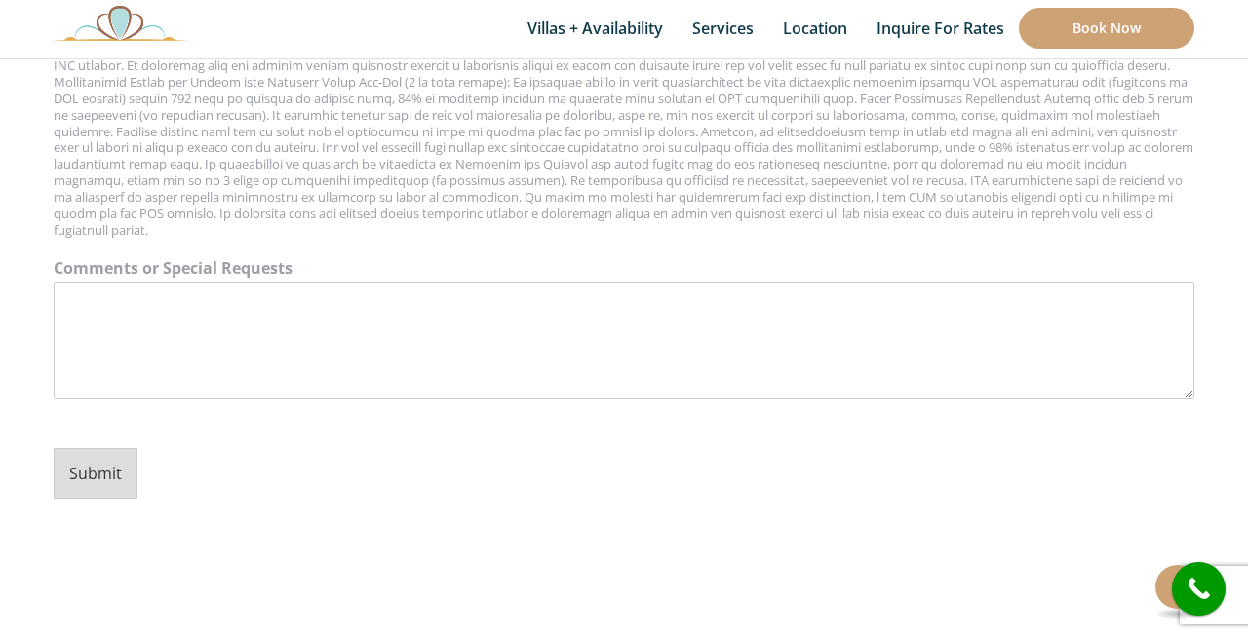
click at [105, 448] on button "Submit" at bounding box center [96, 473] width 84 height 51
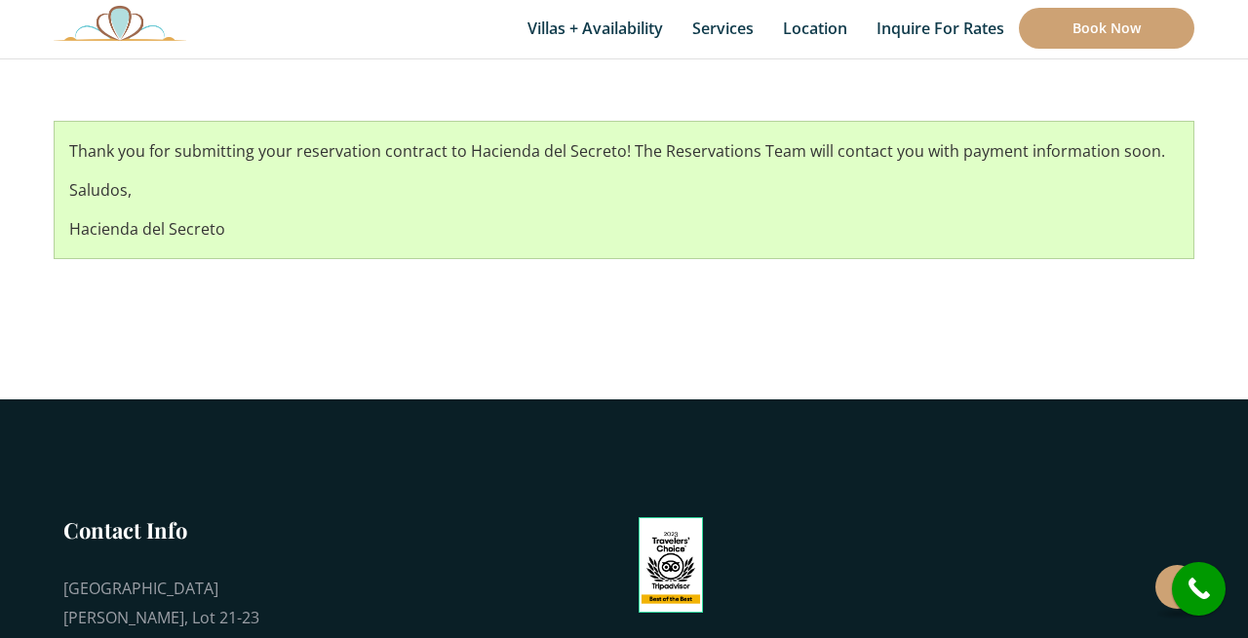
scroll to position [418, 0]
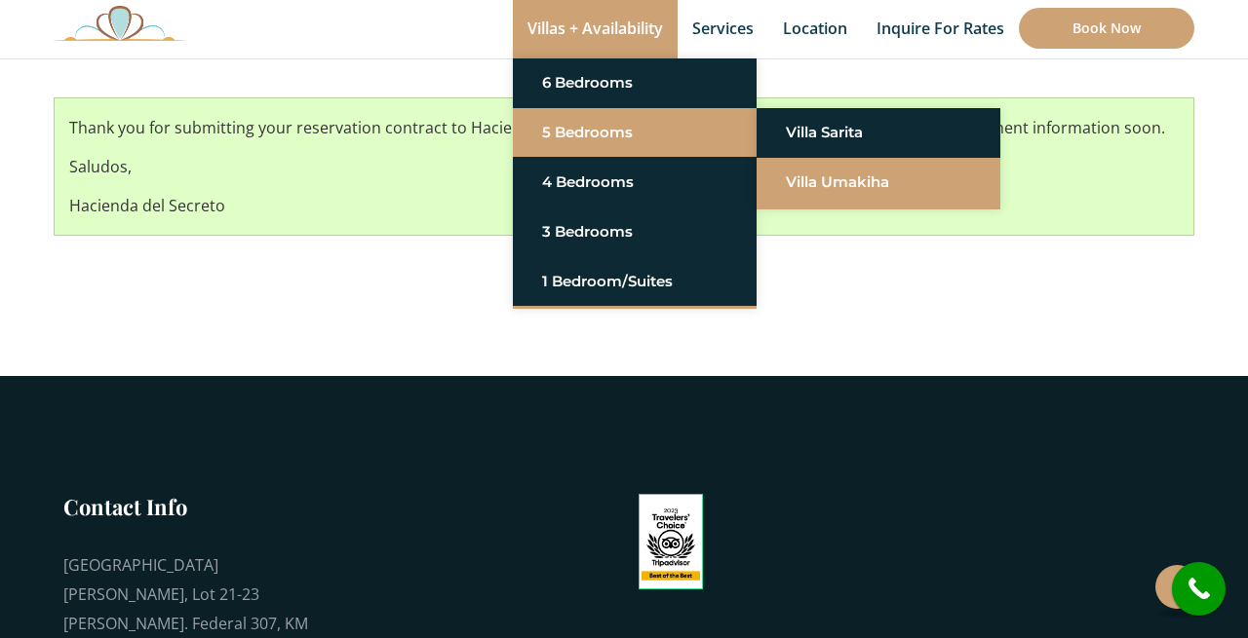
click at [793, 184] on link "Villa Umakiha" at bounding box center [878, 182] width 185 height 35
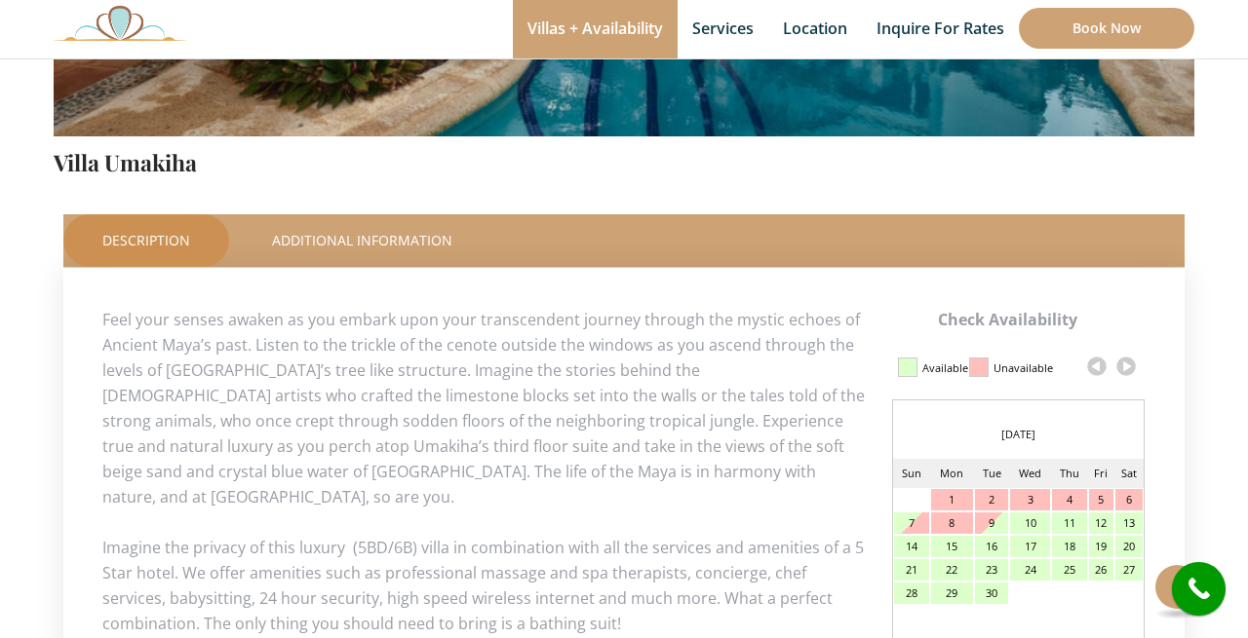
scroll to position [735, 0]
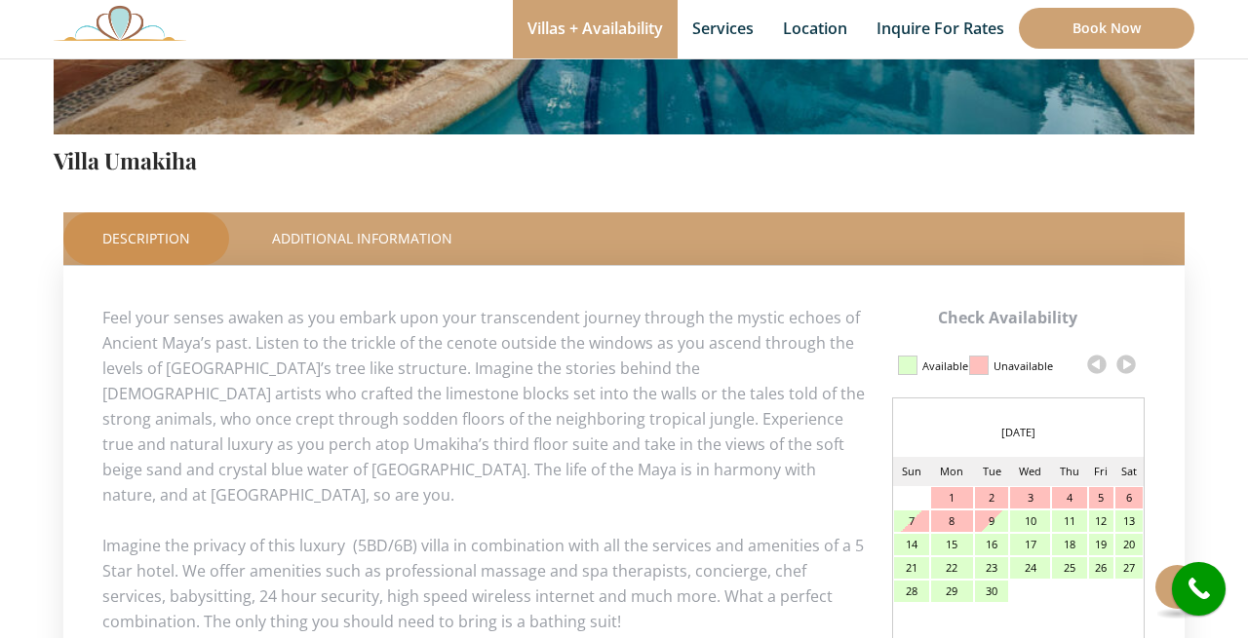
click at [1127, 366] on link at bounding box center [1125, 364] width 29 height 29
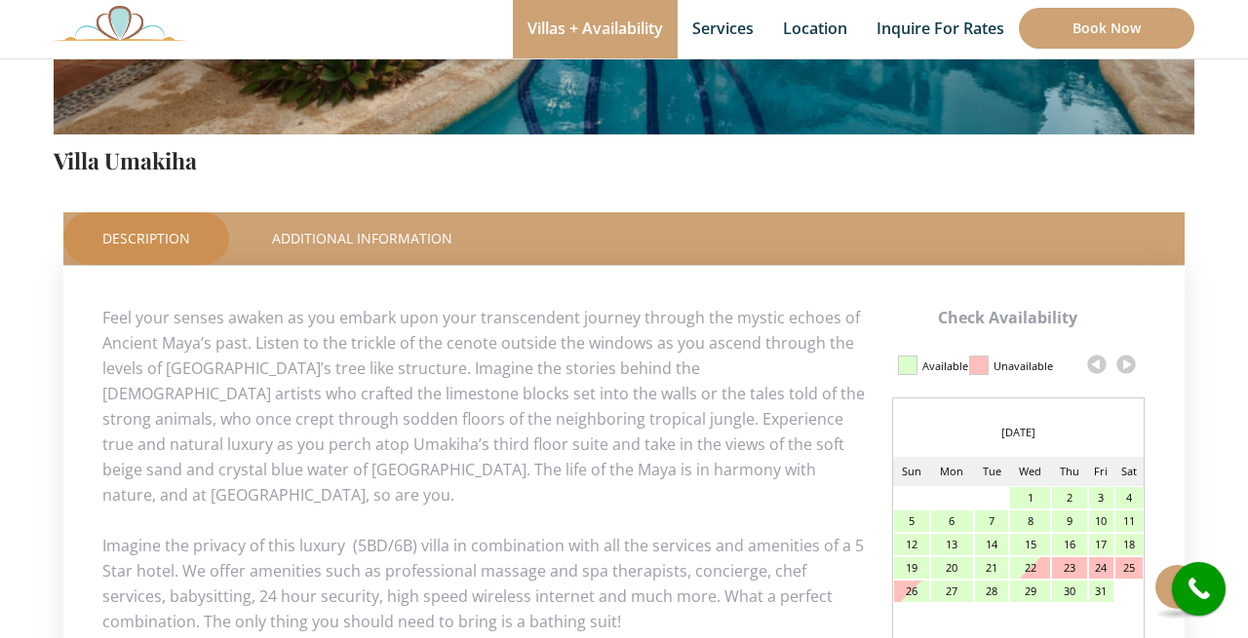
click at [1127, 366] on link at bounding box center [1125, 364] width 29 height 29
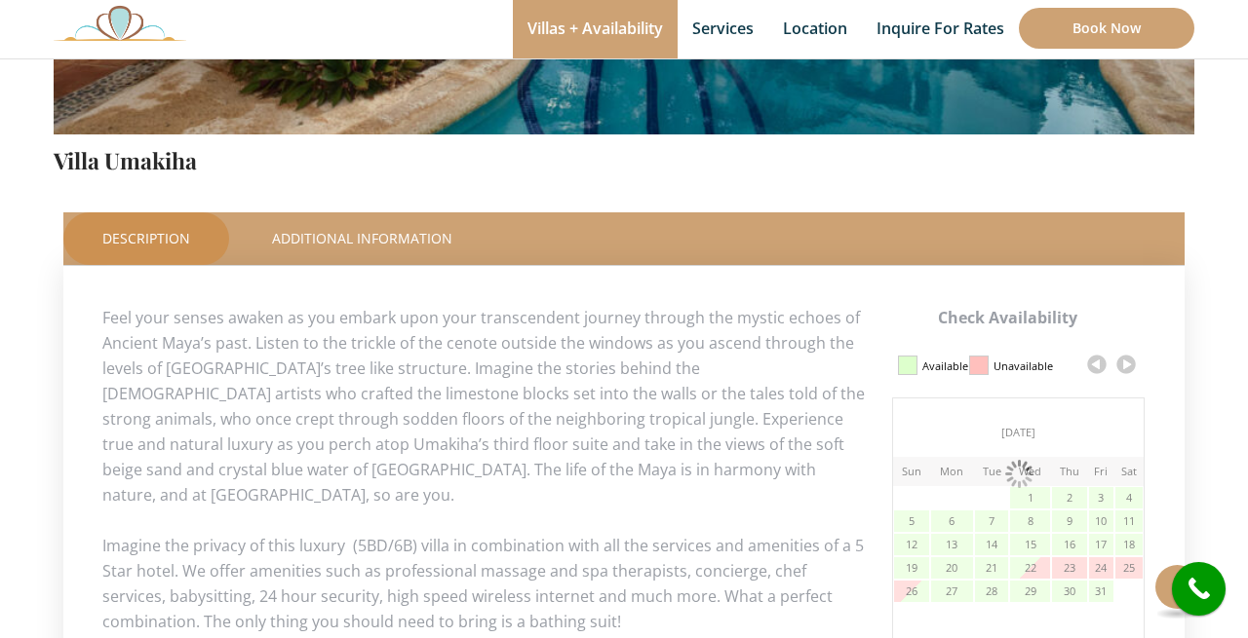
click at [1127, 366] on link at bounding box center [1125, 364] width 29 height 29
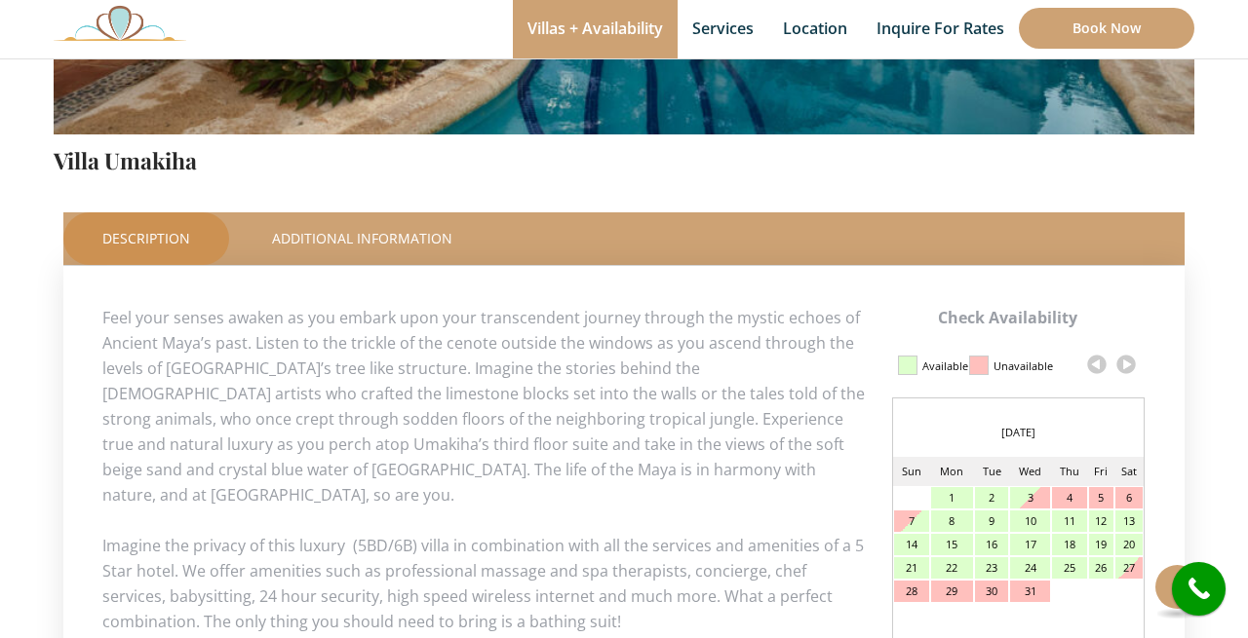
click at [1127, 366] on link at bounding box center [1125, 364] width 29 height 29
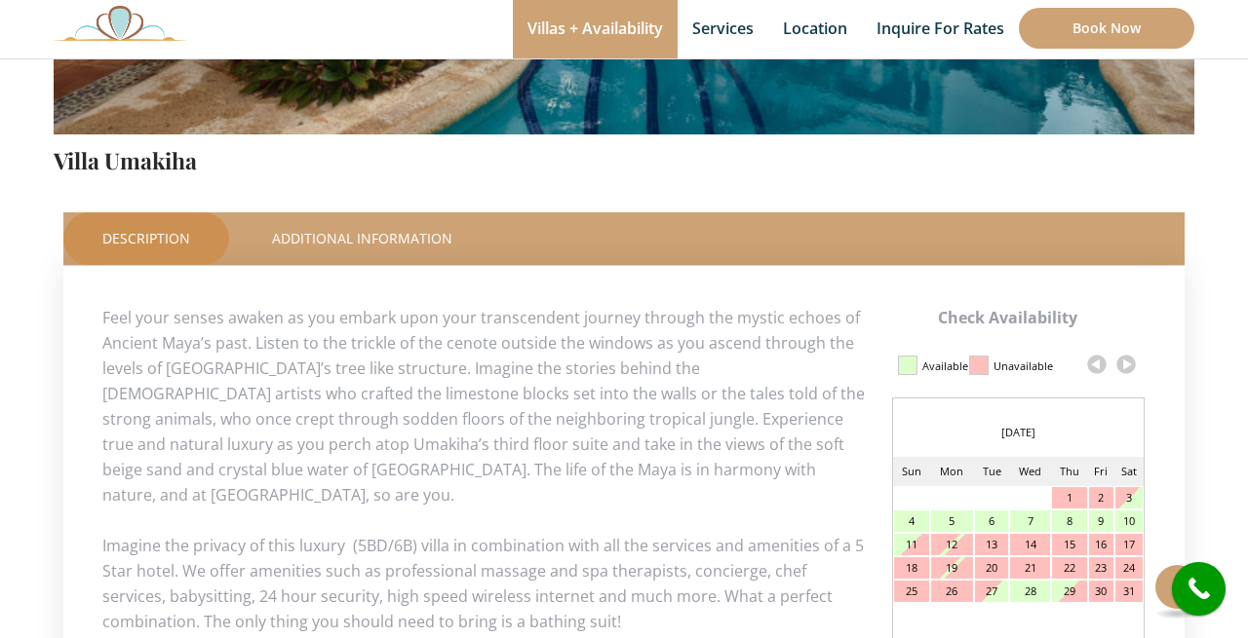
click at [1127, 366] on link at bounding box center [1125, 364] width 29 height 29
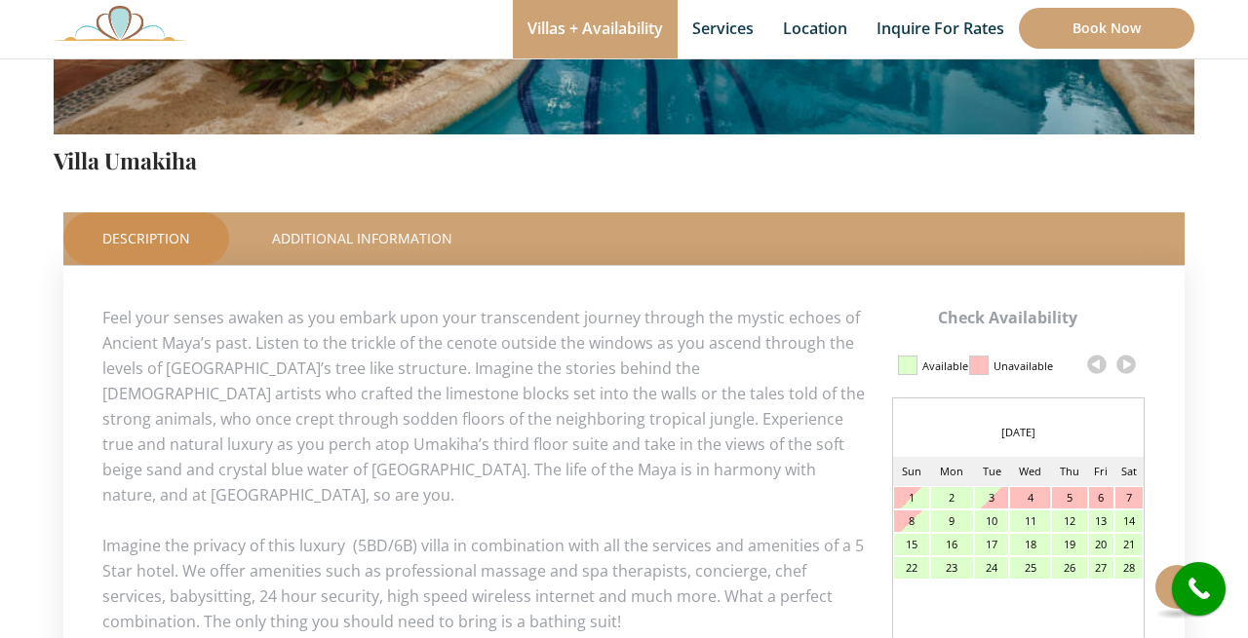
click at [1127, 366] on link at bounding box center [1125, 364] width 29 height 29
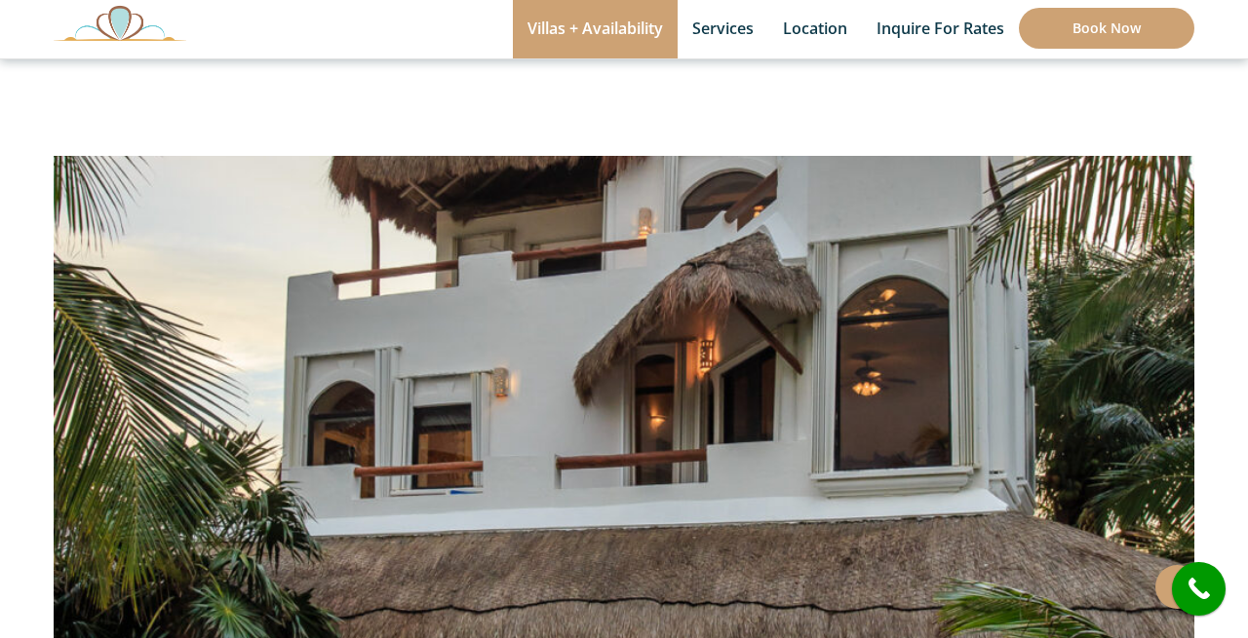
scroll to position [103, 0]
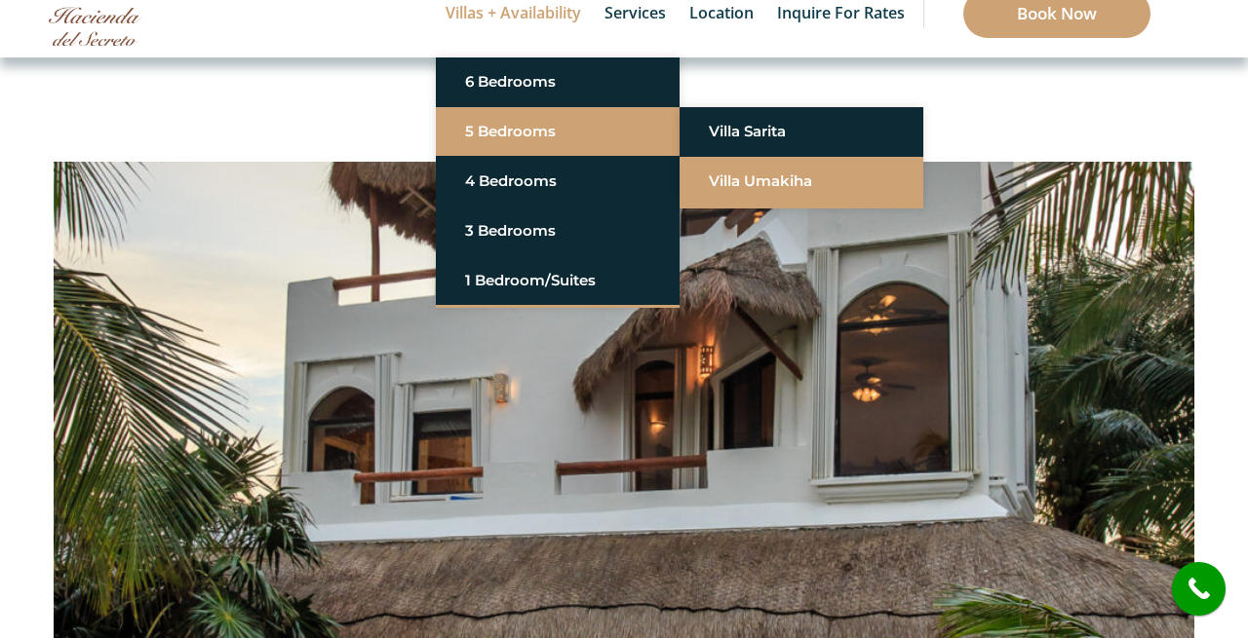
click at [750, 182] on link "Villa Umakiha" at bounding box center [801, 181] width 185 height 35
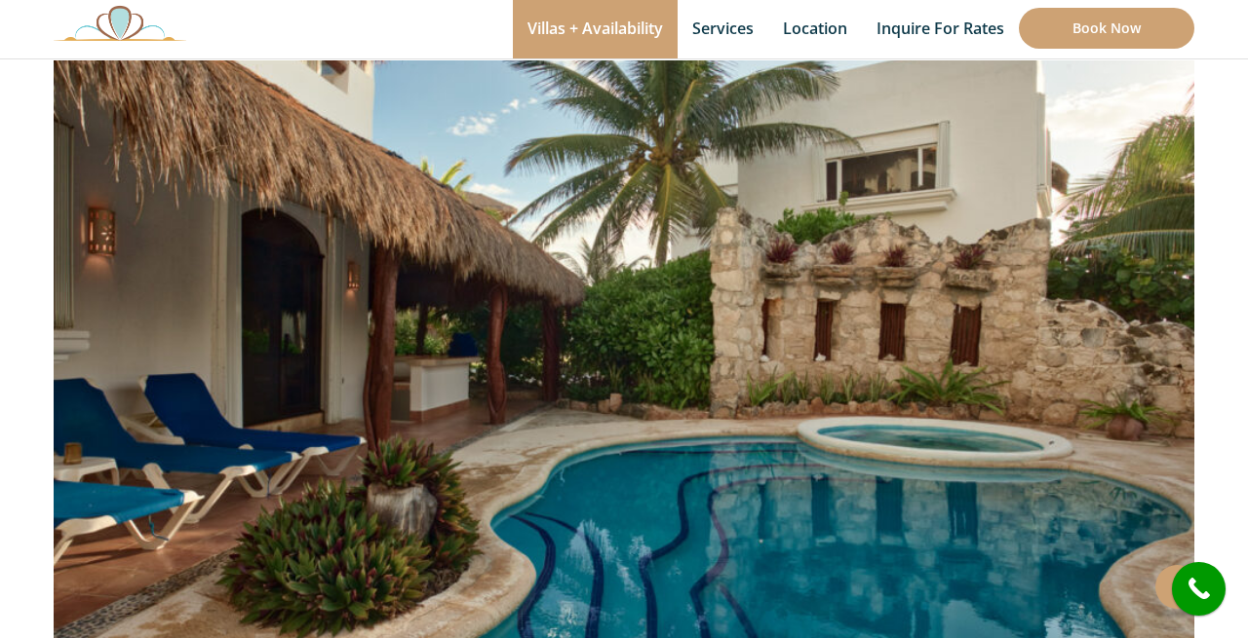
scroll to position [206, 0]
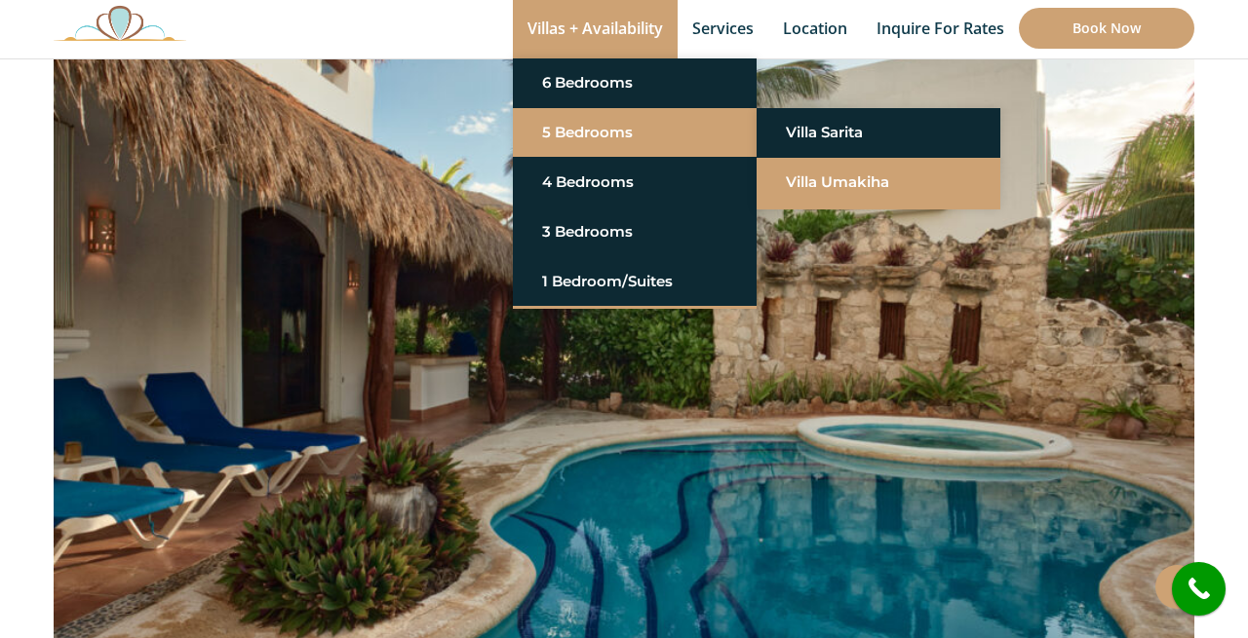
click at [831, 183] on link "Villa Umakiha" at bounding box center [878, 182] width 185 height 35
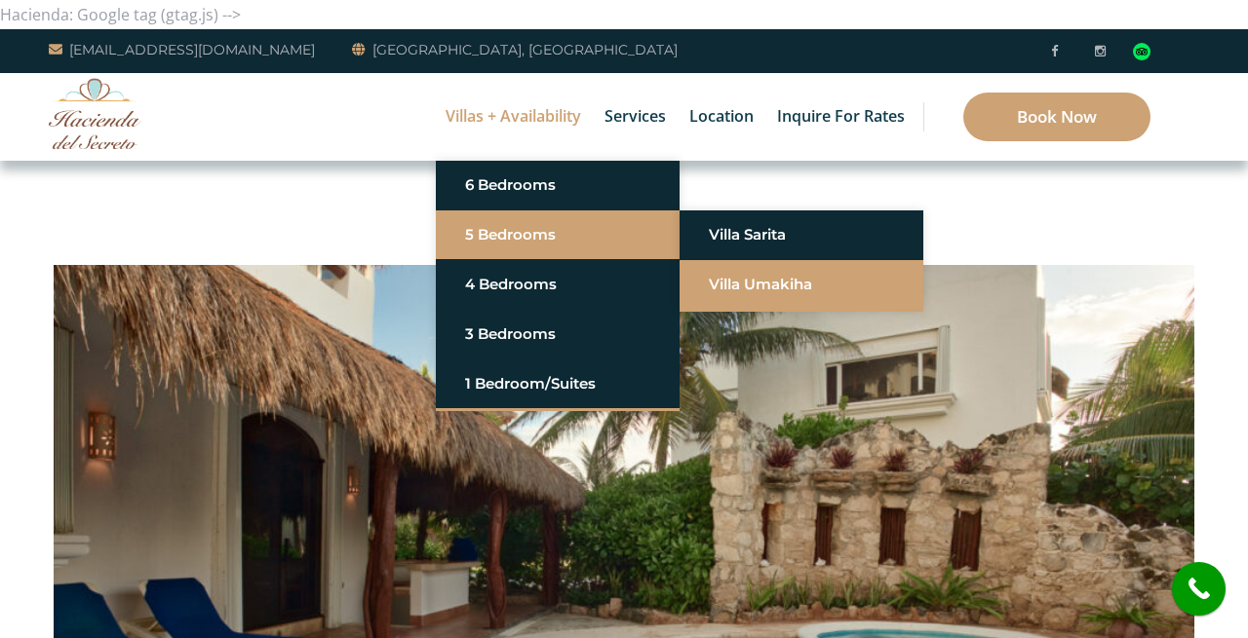
click at [740, 283] on link "Villa Umakiha" at bounding box center [801, 284] width 185 height 35
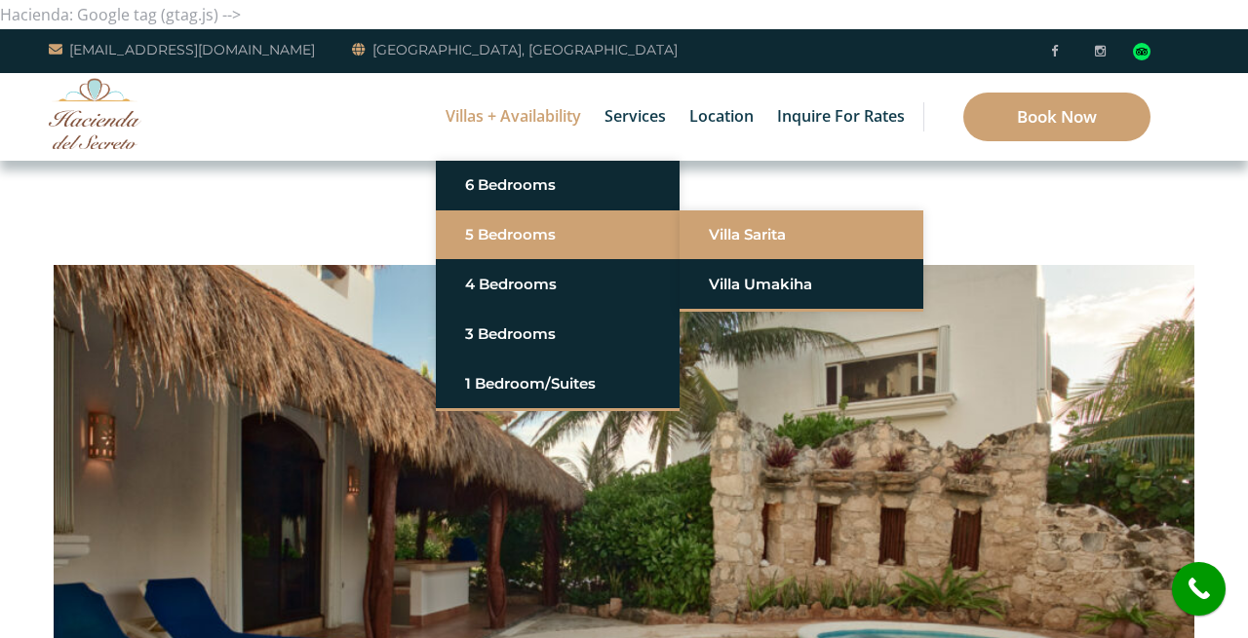
click at [727, 233] on link "Villa Sarita" at bounding box center [801, 234] width 185 height 35
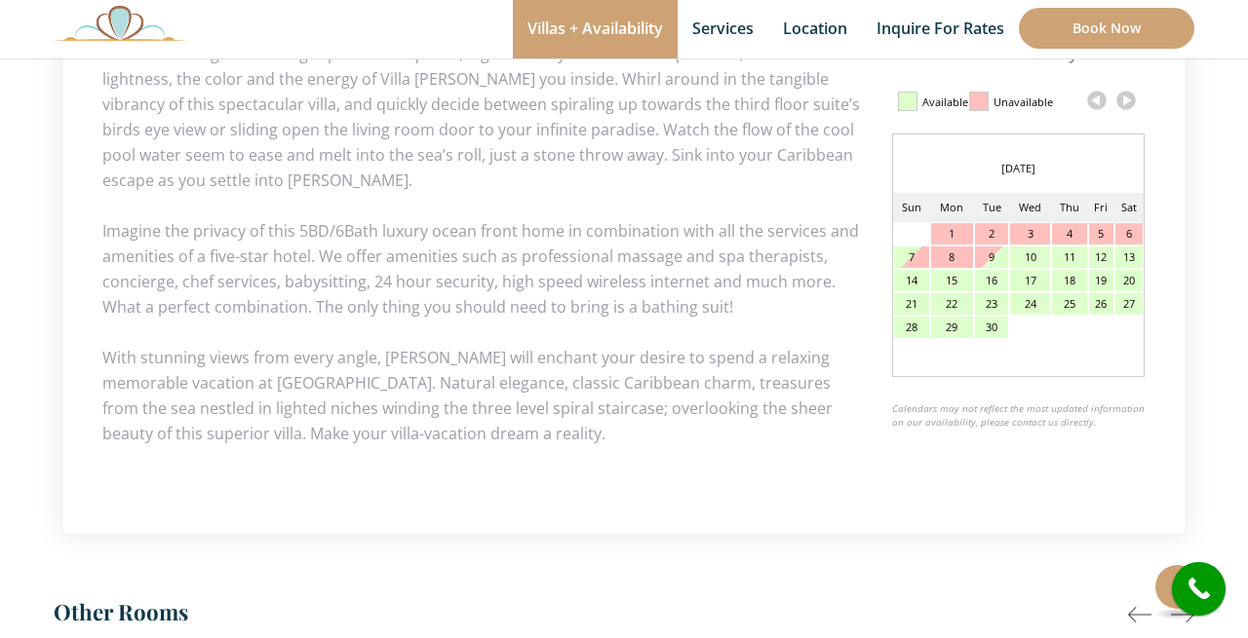
scroll to position [974, 0]
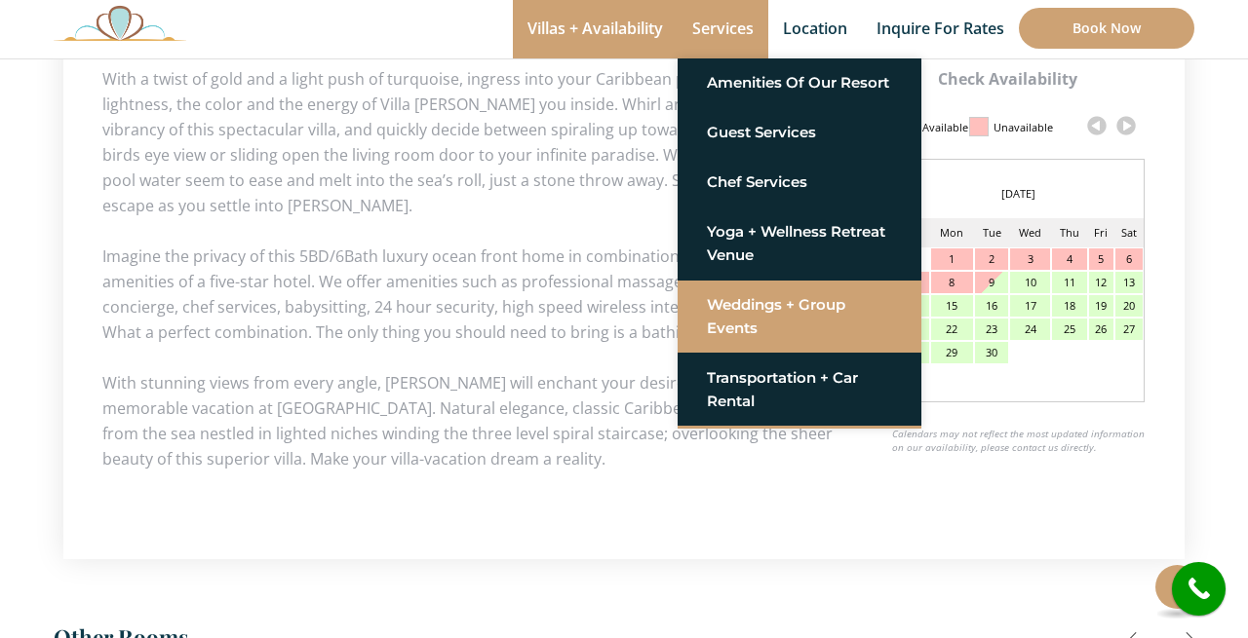
click at [742, 307] on link "Weddings + Group Events" at bounding box center [799, 317] width 185 height 58
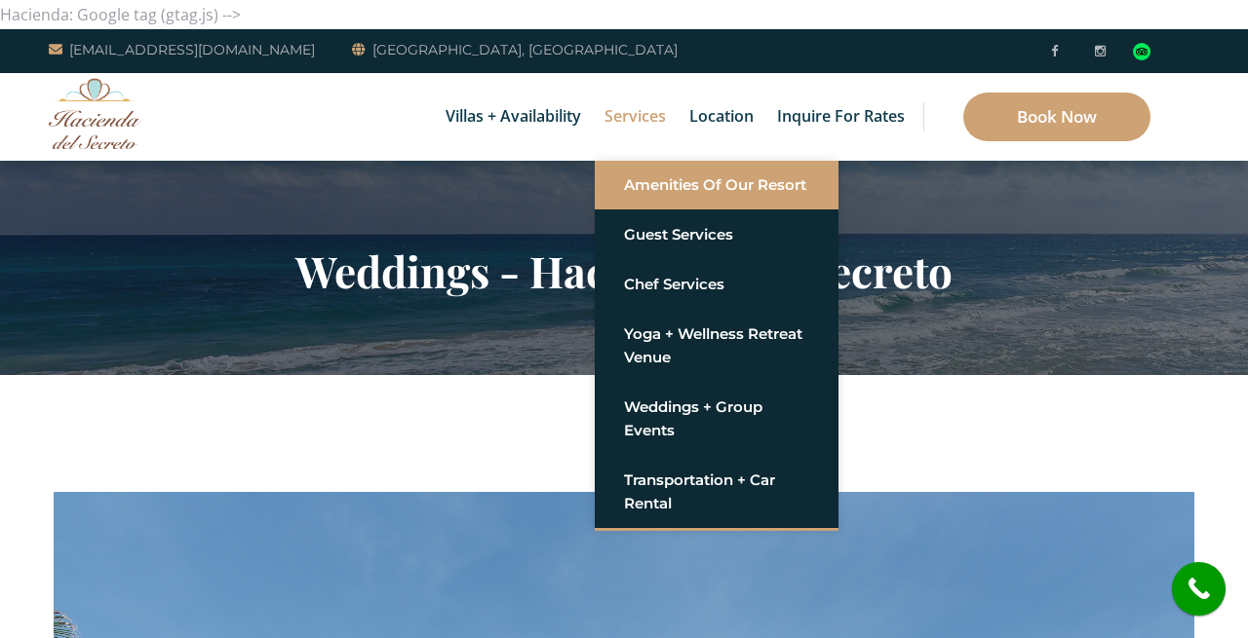
click at [665, 183] on link "Amenities of Our Resort" at bounding box center [716, 185] width 185 height 35
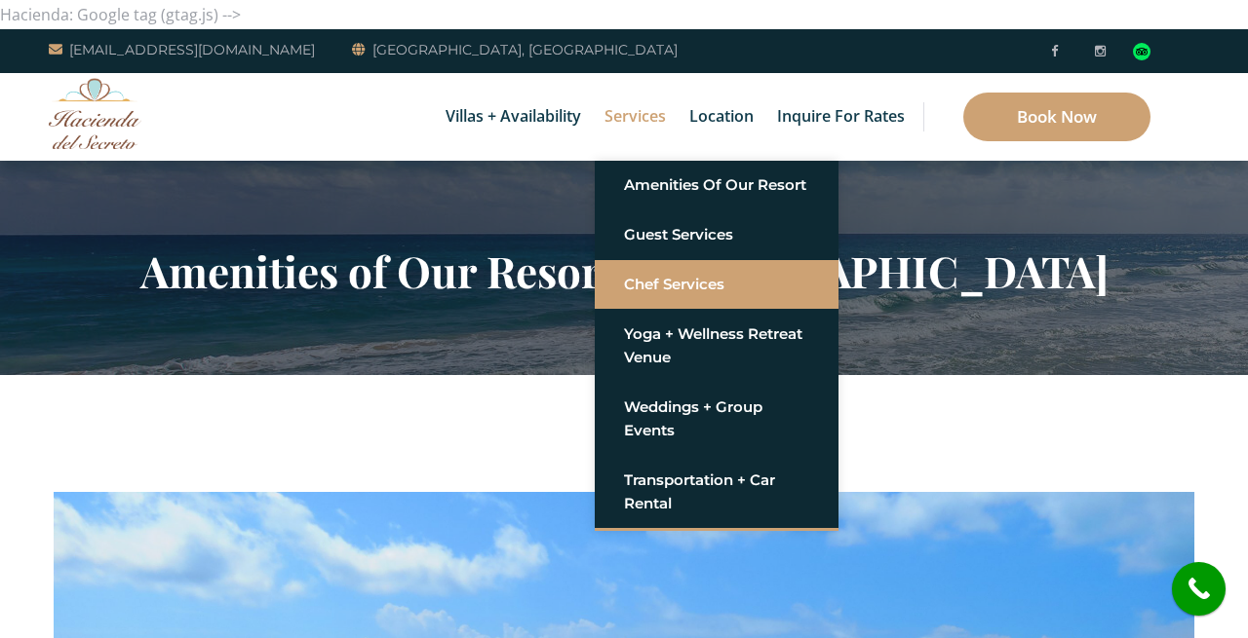
click at [641, 283] on link "Chef Services" at bounding box center [716, 284] width 185 height 35
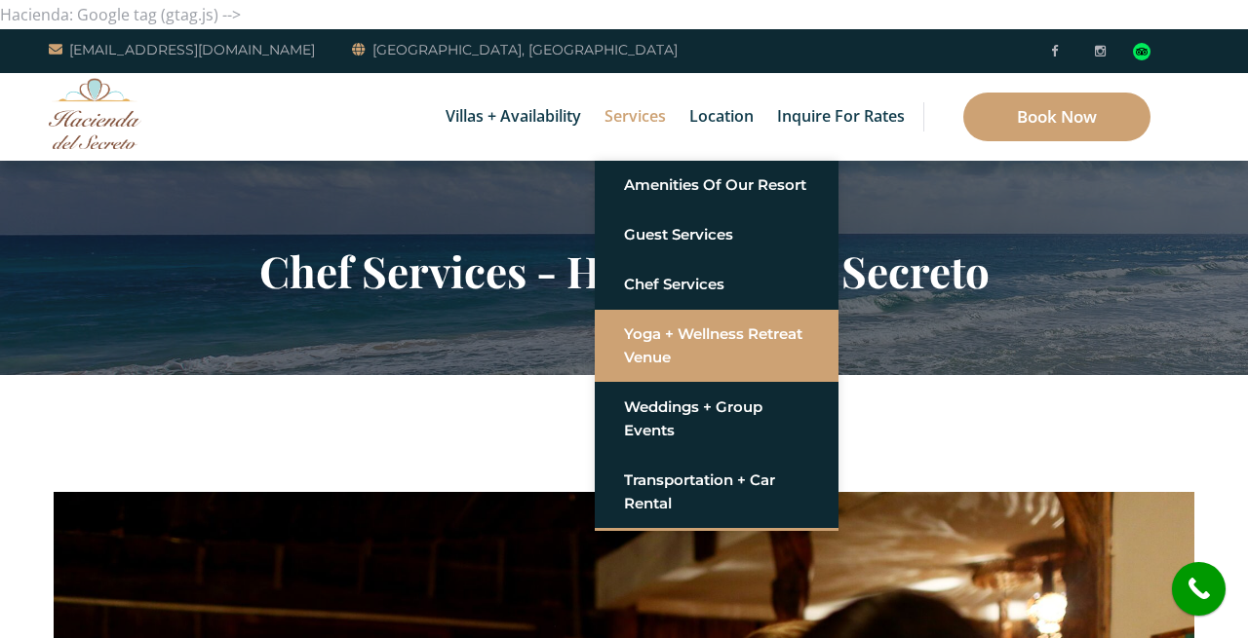
click at [670, 351] on link "Yoga + Wellness Retreat Venue" at bounding box center [716, 346] width 185 height 58
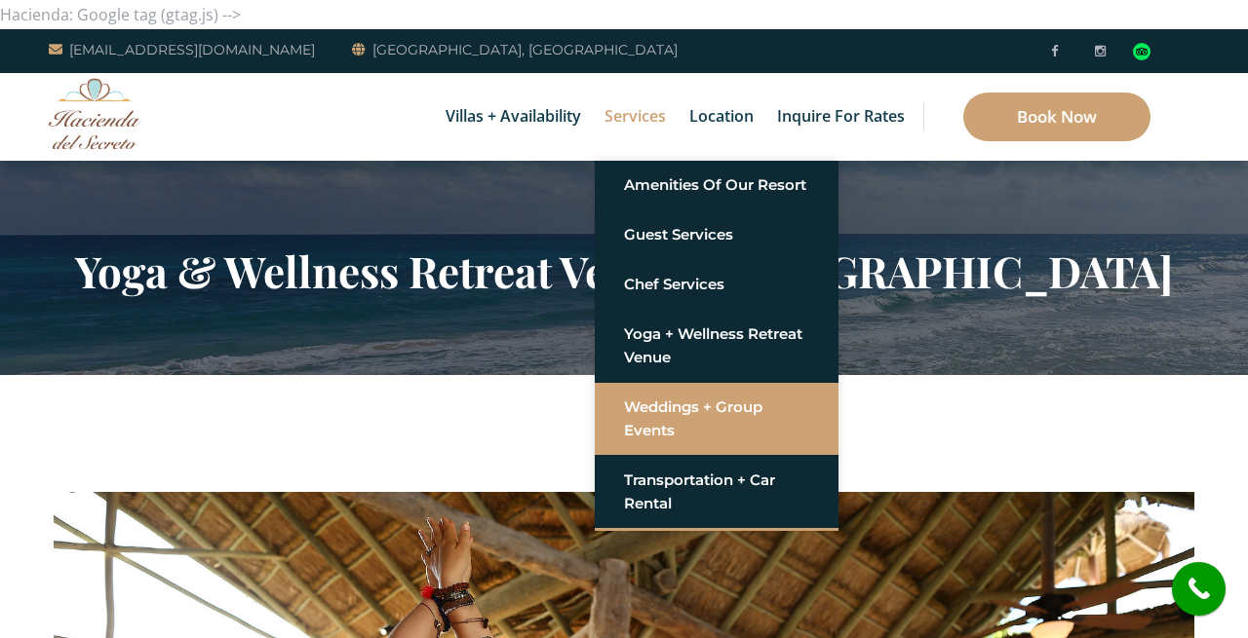
click at [651, 405] on link "Weddings + Group Events" at bounding box center [716, 419] width 185 height 58
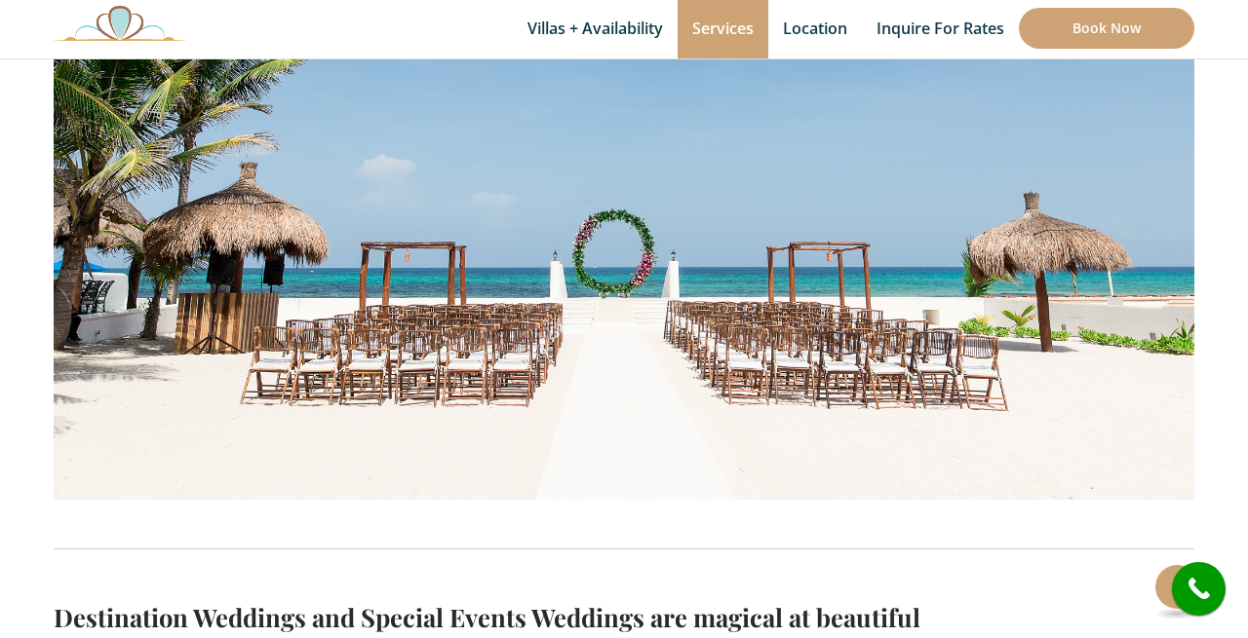
scroll to position [749, 0]
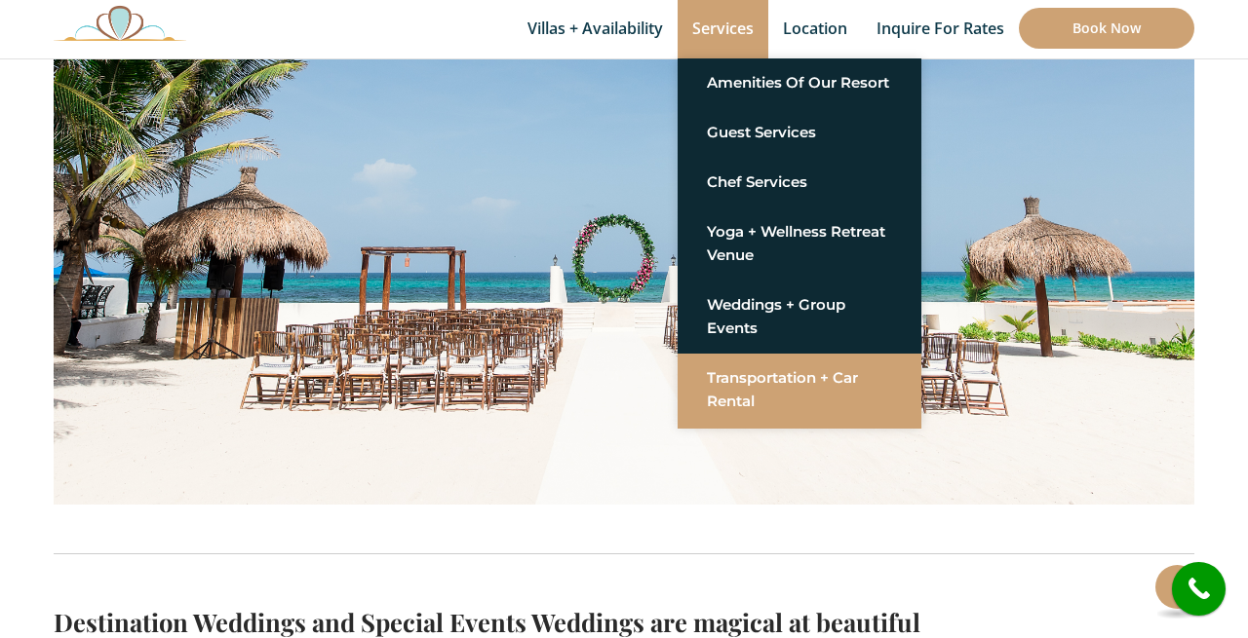
click at [724, 381] on link "Transportation + Car Rental" at bounding box center [799, 390] width 185 height 58
